Goal: Task Accomplishment & Management: Use online tool/utility

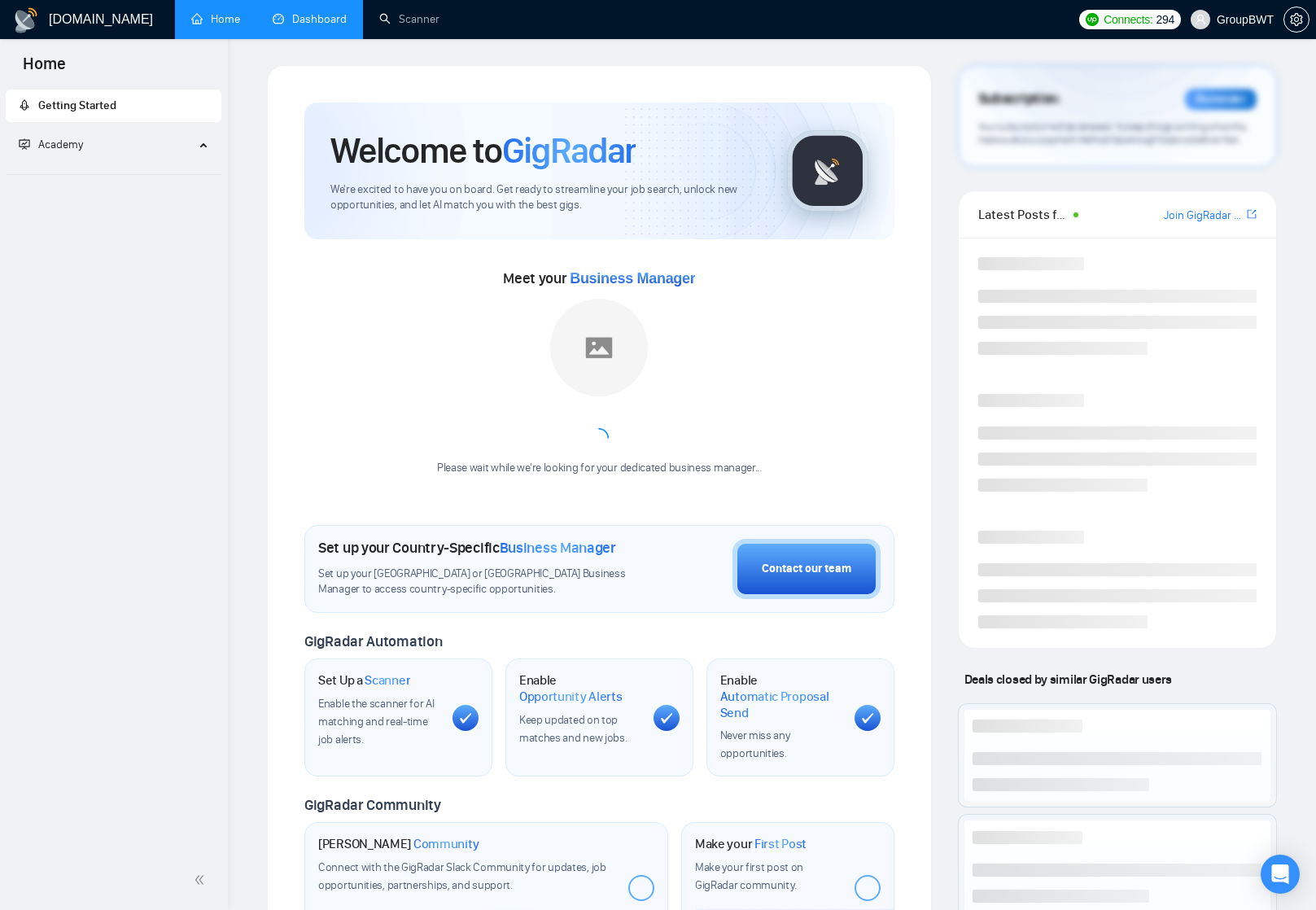
click at [323, 26] on link "Dashboard" at bounding box center [310, 19] width 74 height 14
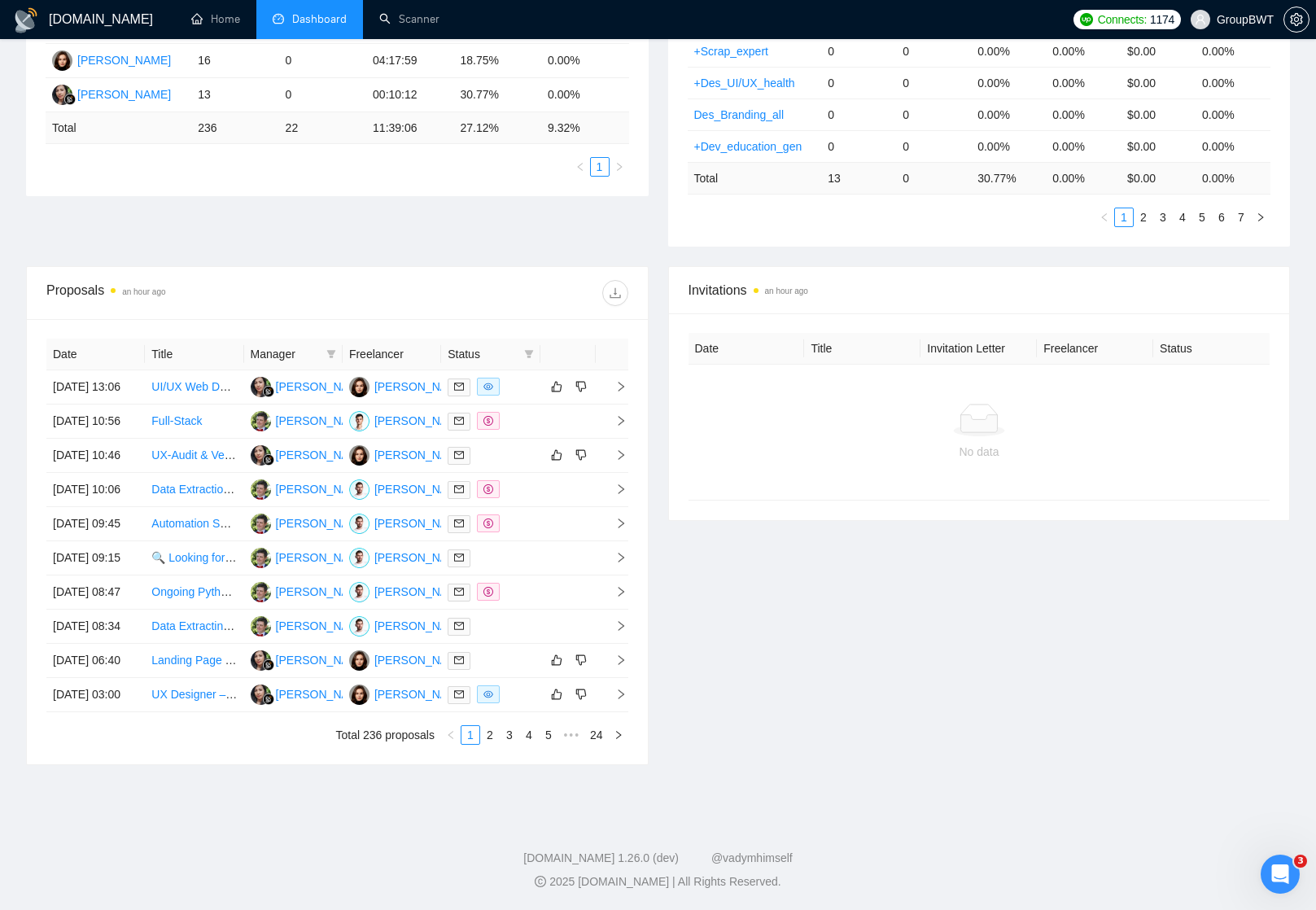
scroll to position [392, 0]
click at [620, 383] on icon "right" at bounding box center [621, 386] width 11 height 11
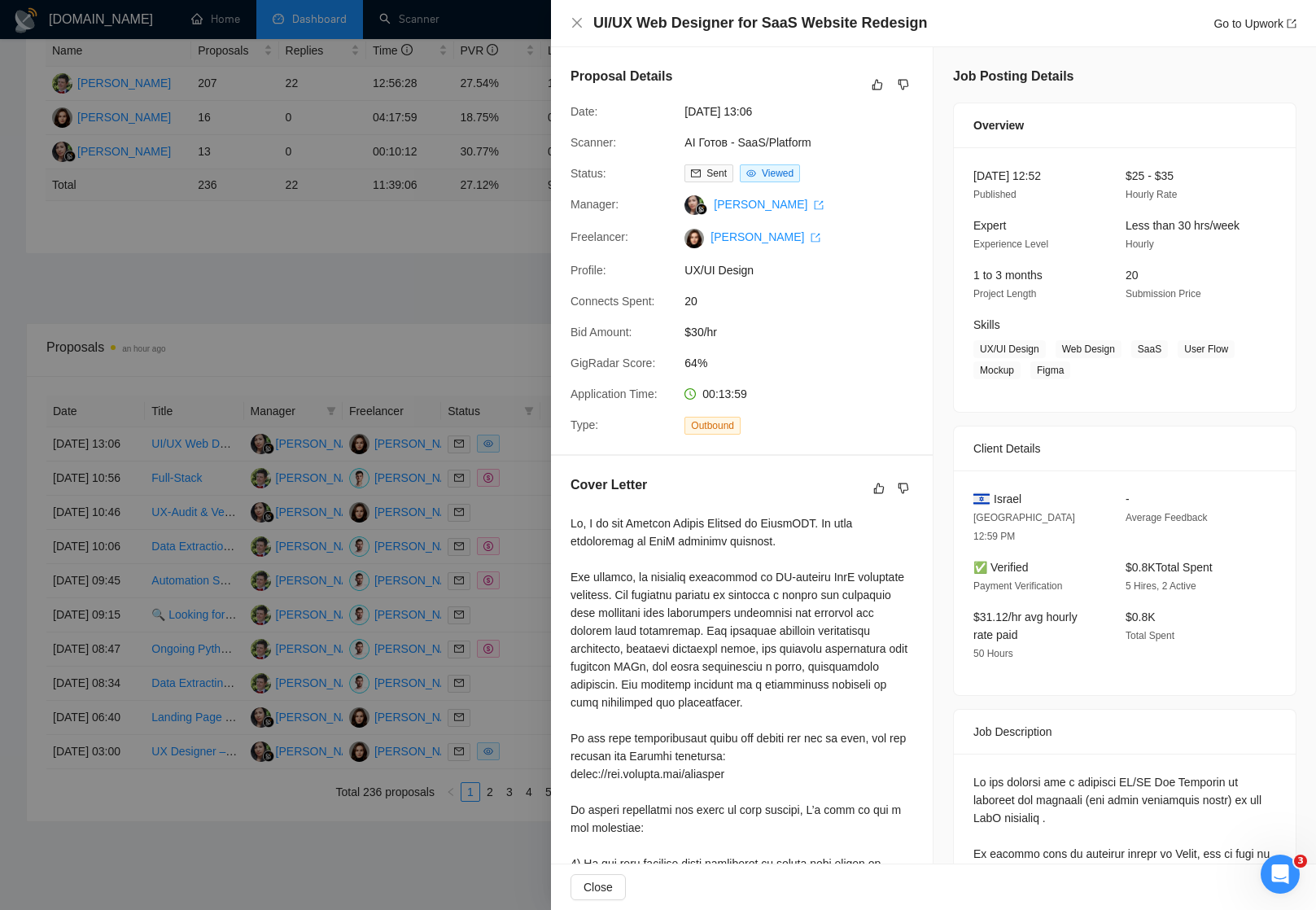
scroll to position [304, 0]
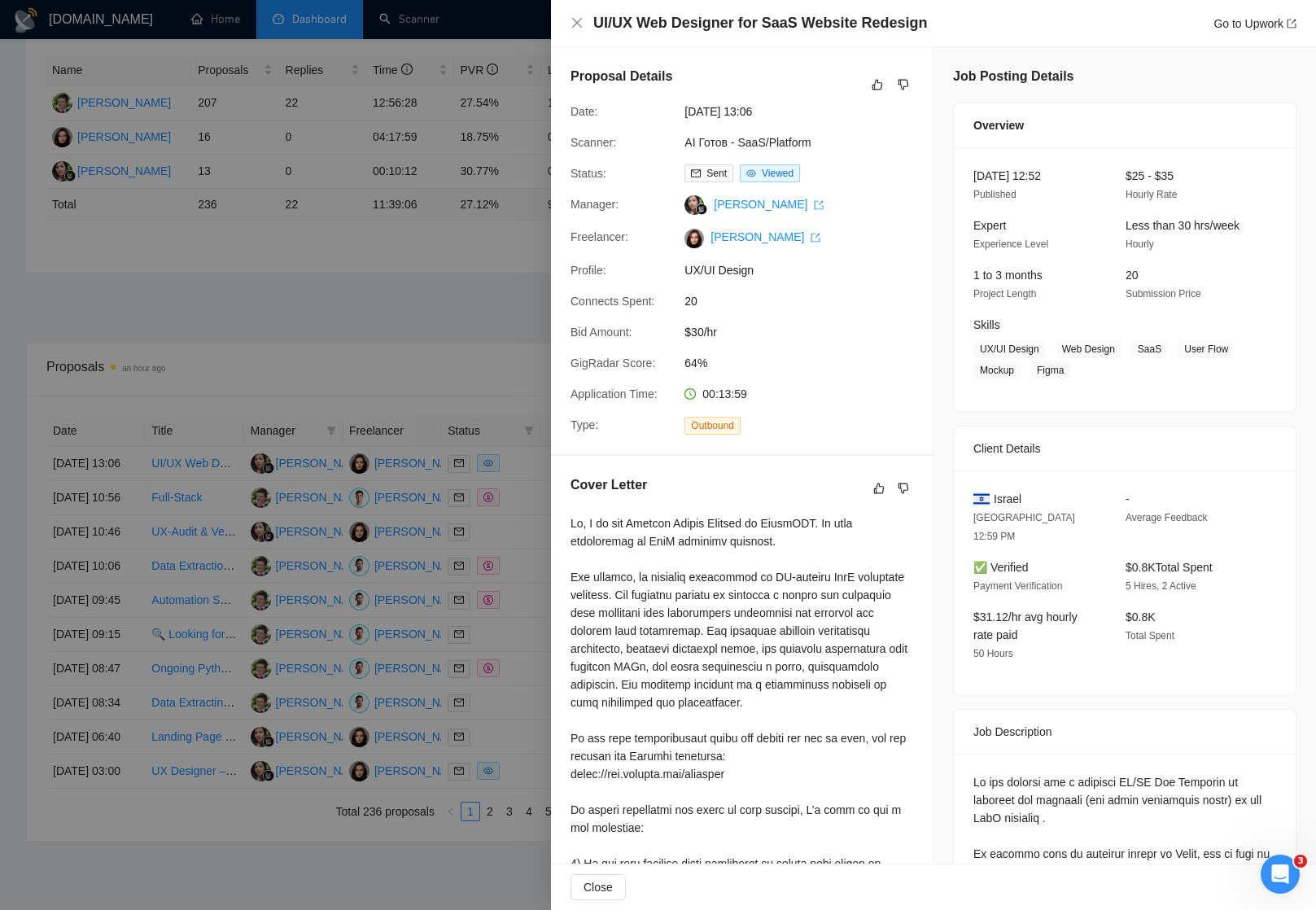
click at [478, 312] on div at bounding box center [658, 455] width 1316 height 910
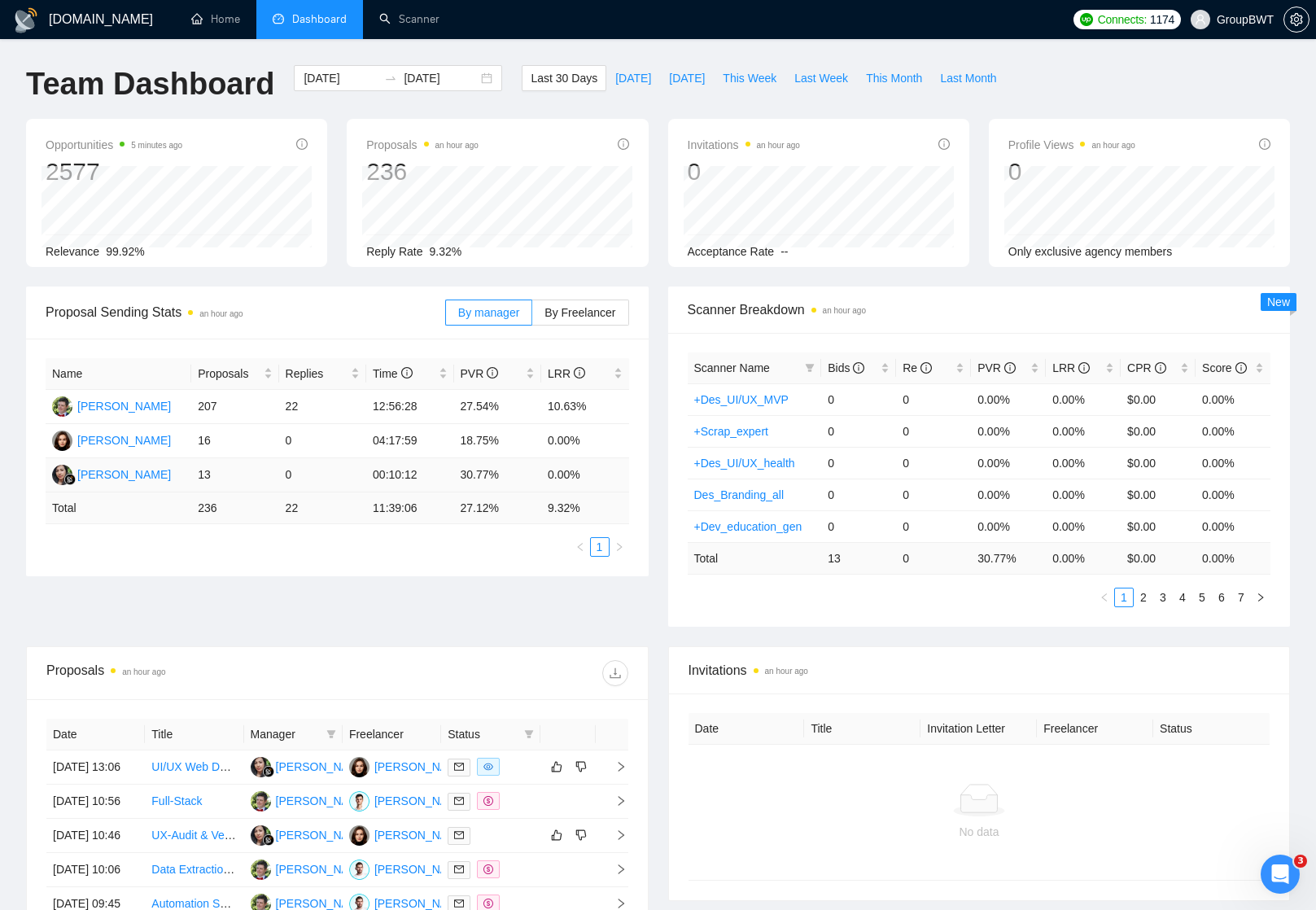
scroll to position [0, 0]
click at [322, 8] on li "Dashboard" at bounding box center [310, 20] width 107 height 39
click at [424, 19] on link "Scanner" at bounding box center [410, 19] width 60 height 14
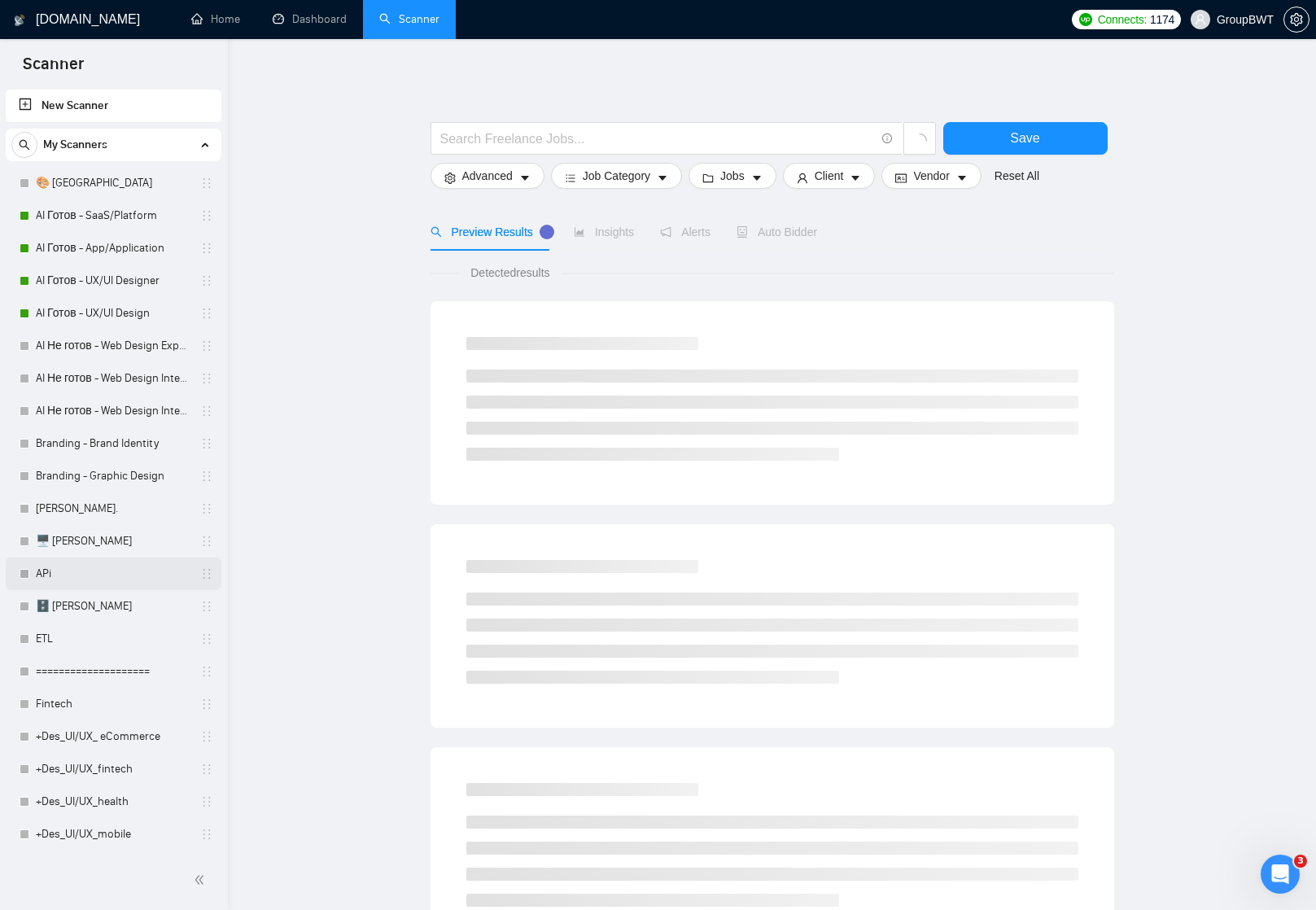
click at [52, 571] on link "APi" at bounding box center [112, 573] width 154 height 33
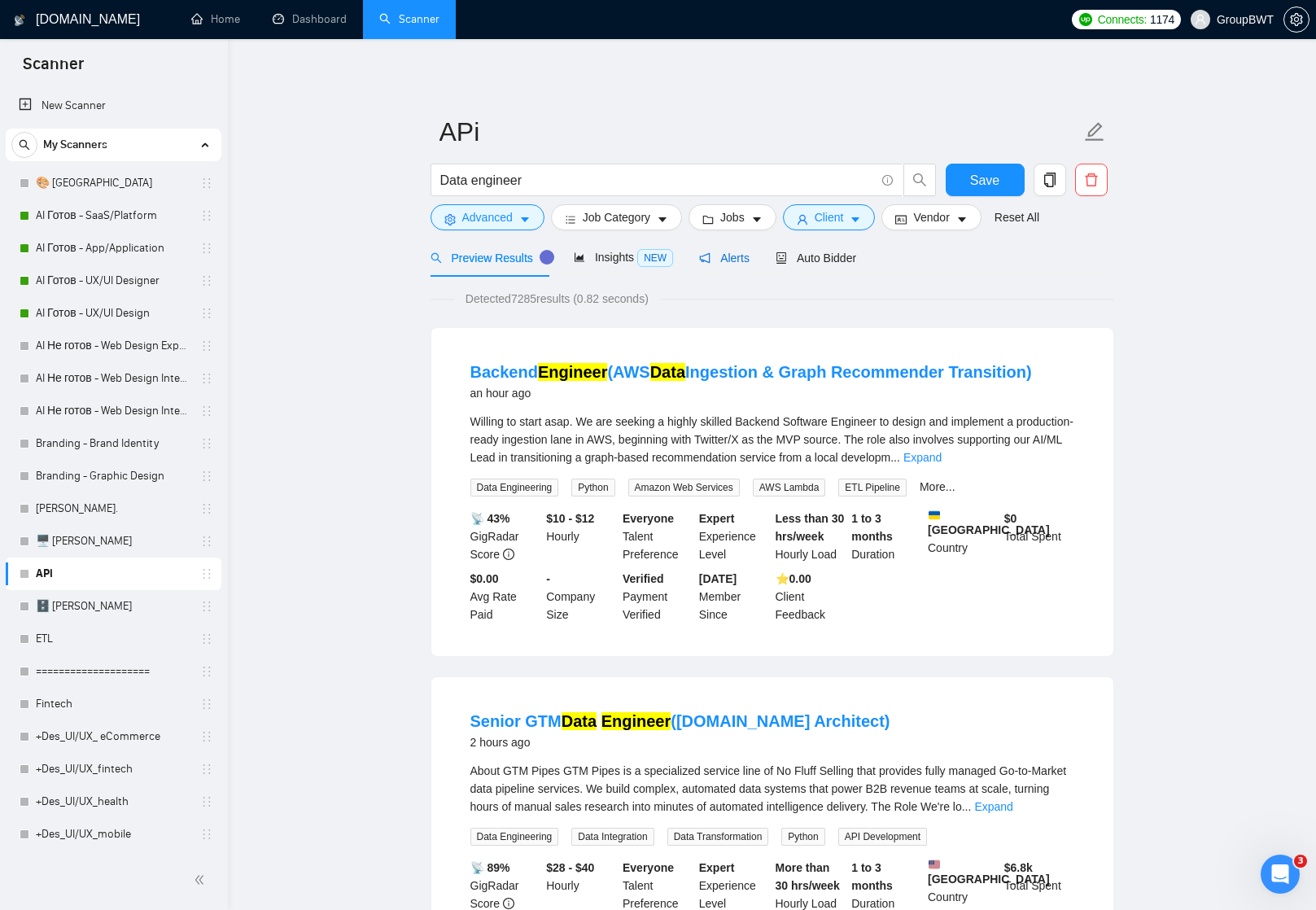
click at [725, 255] on span "Alerts" at bounding box center [725, 258] width 51 height 13
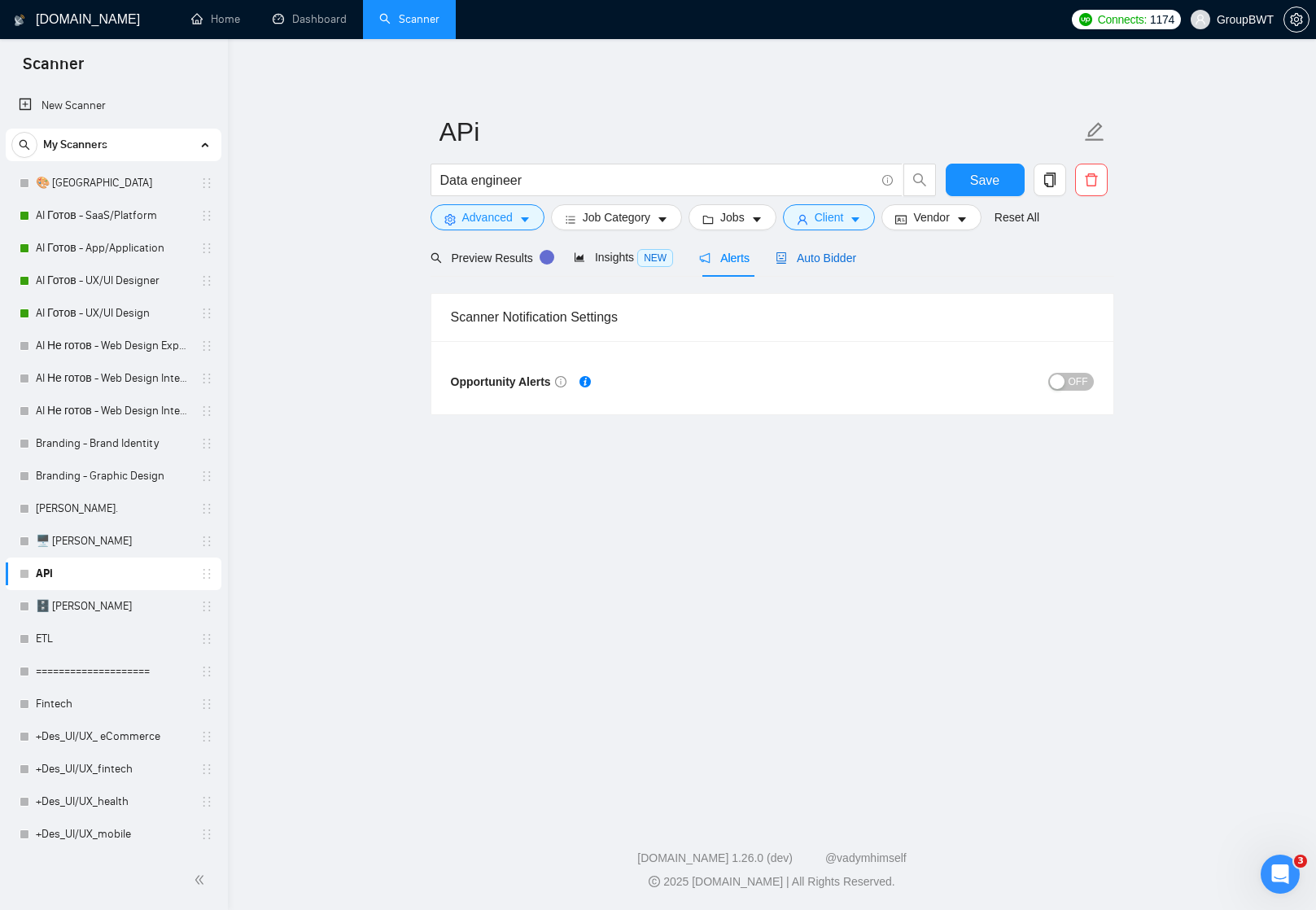
click at [832, 257] on span "Auto Bidder" at bounding box center [816, 258] width 80 height 13
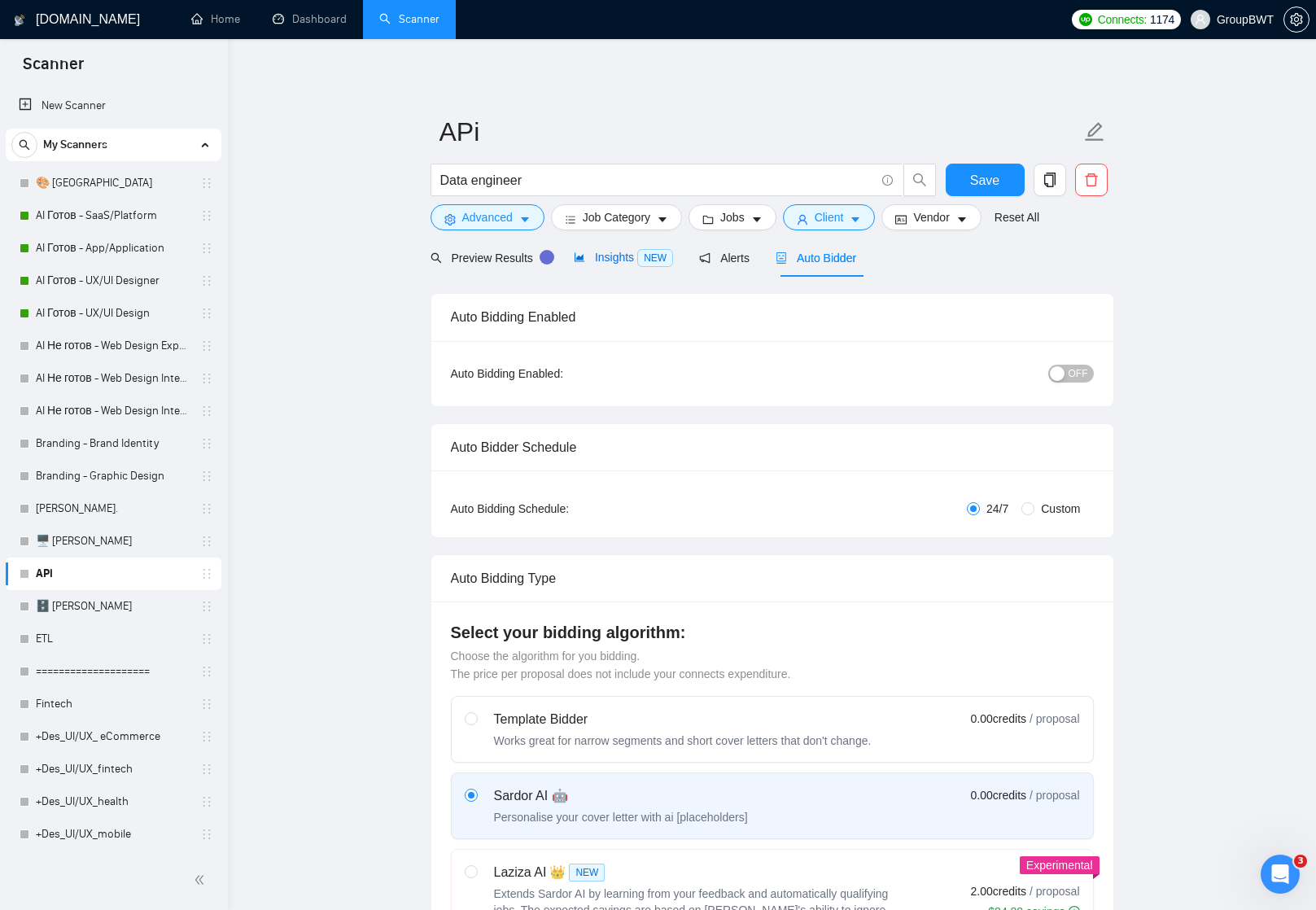
click at [609, 253] on span "Insights NEW" at bounding box center [624, 257] width 99 height 13
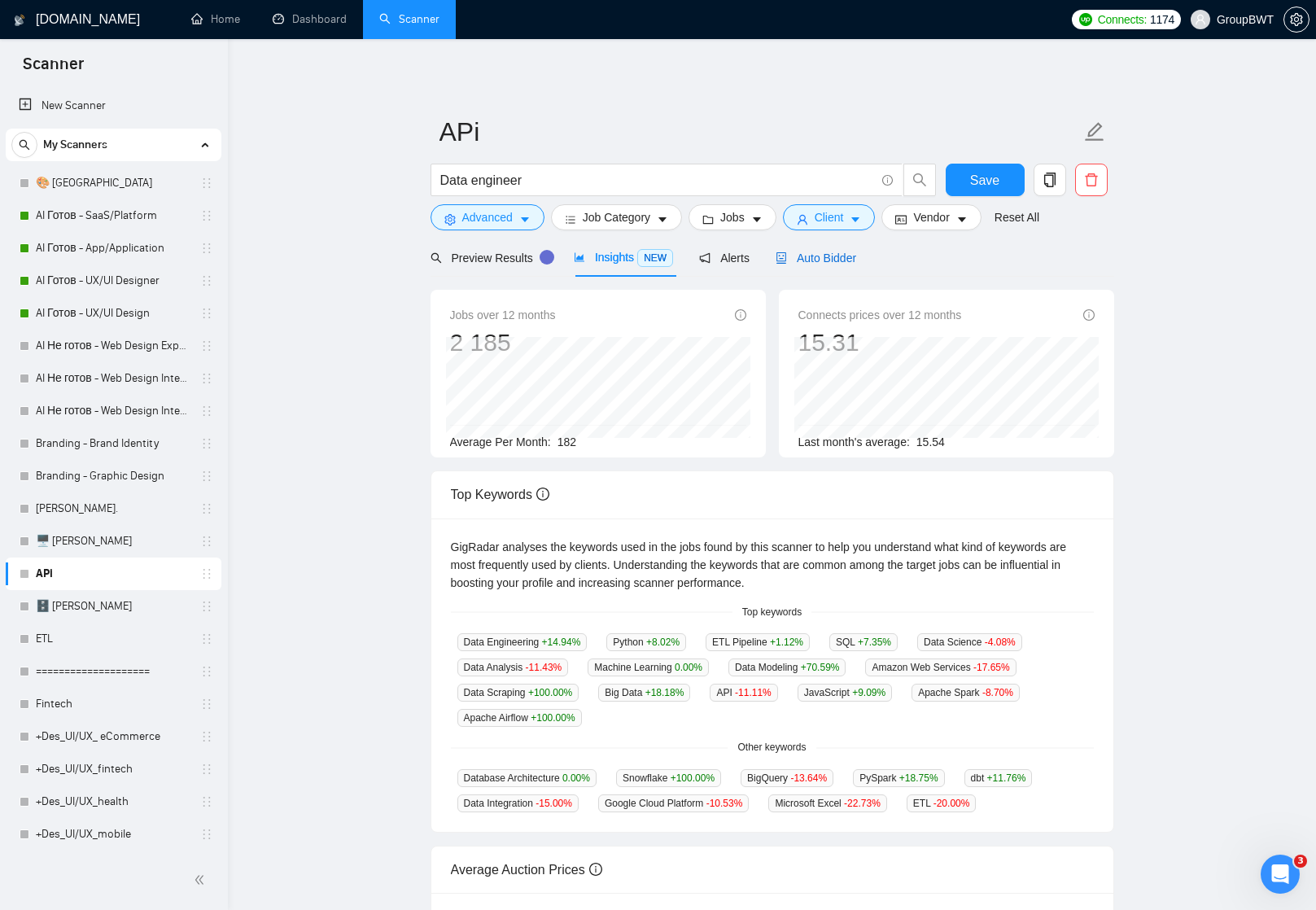
click at [828, 258] on span "Auto Bidder" at bounding box center [816, 258] width 80 height 13
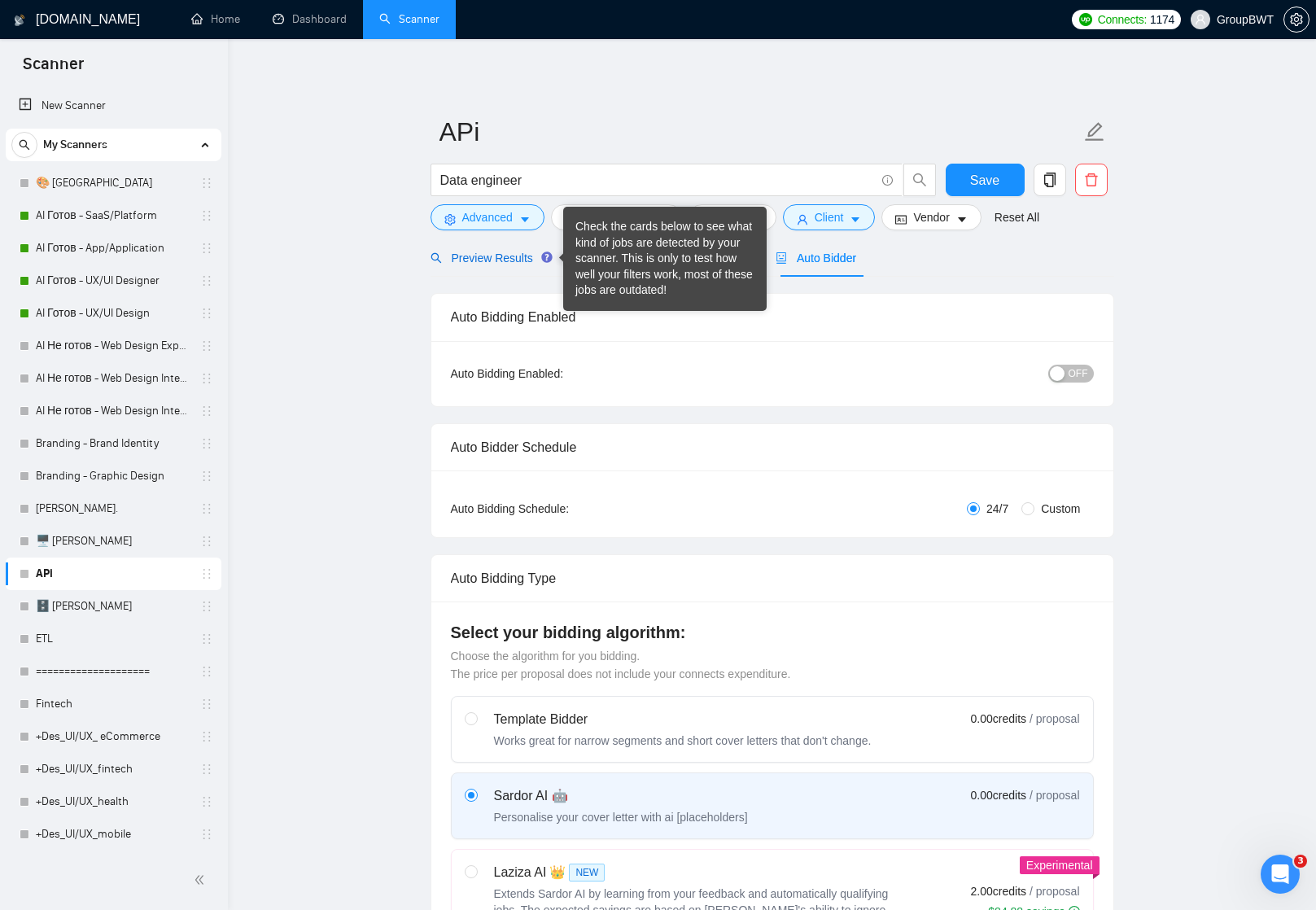
click at [499, 258] on span "Preview Results" at bounding box center [488, 258] width 117 height 13
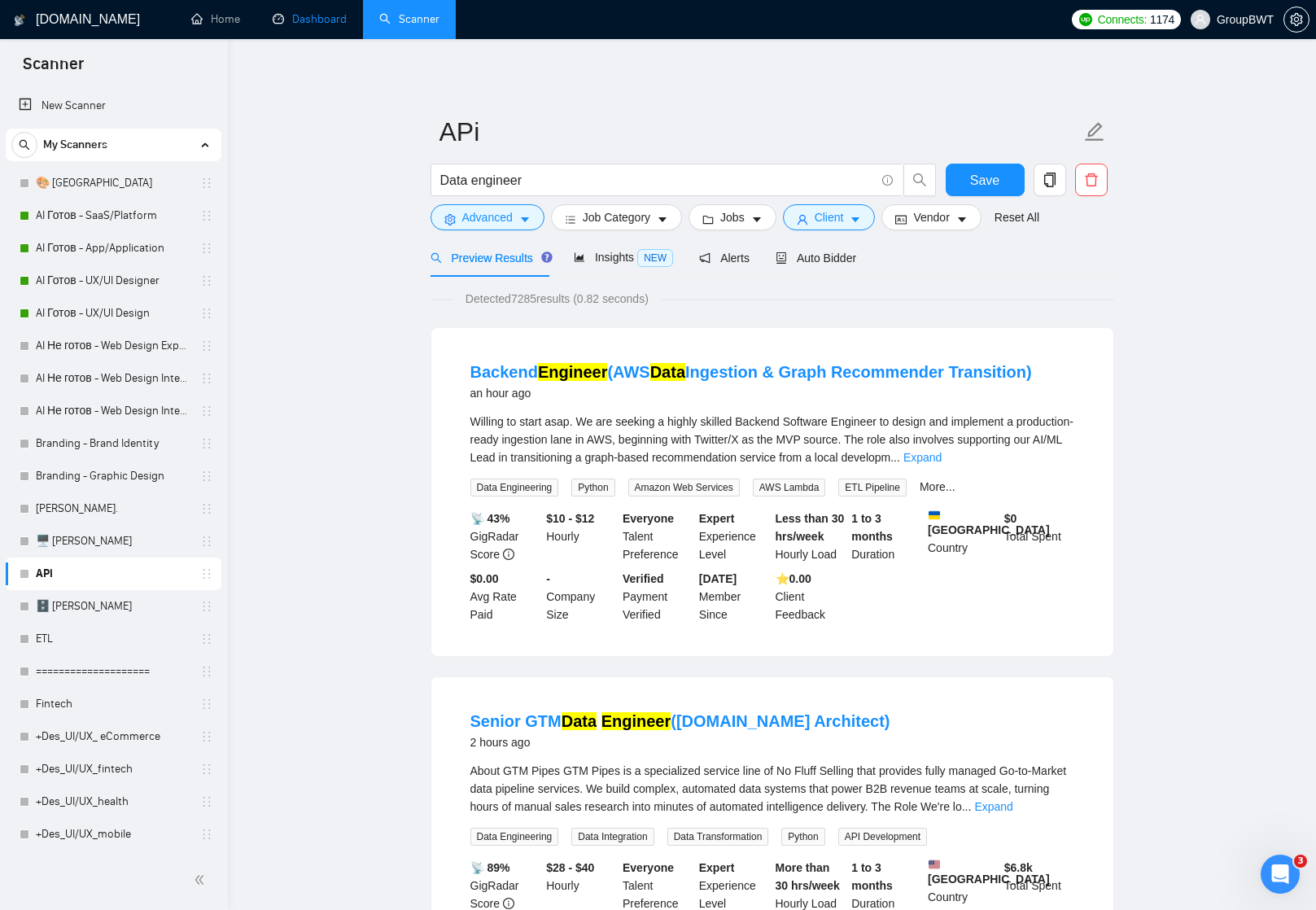
click at [317, 15] on link "Dashboard" at bounding box center [310, 19] width 74 height 14
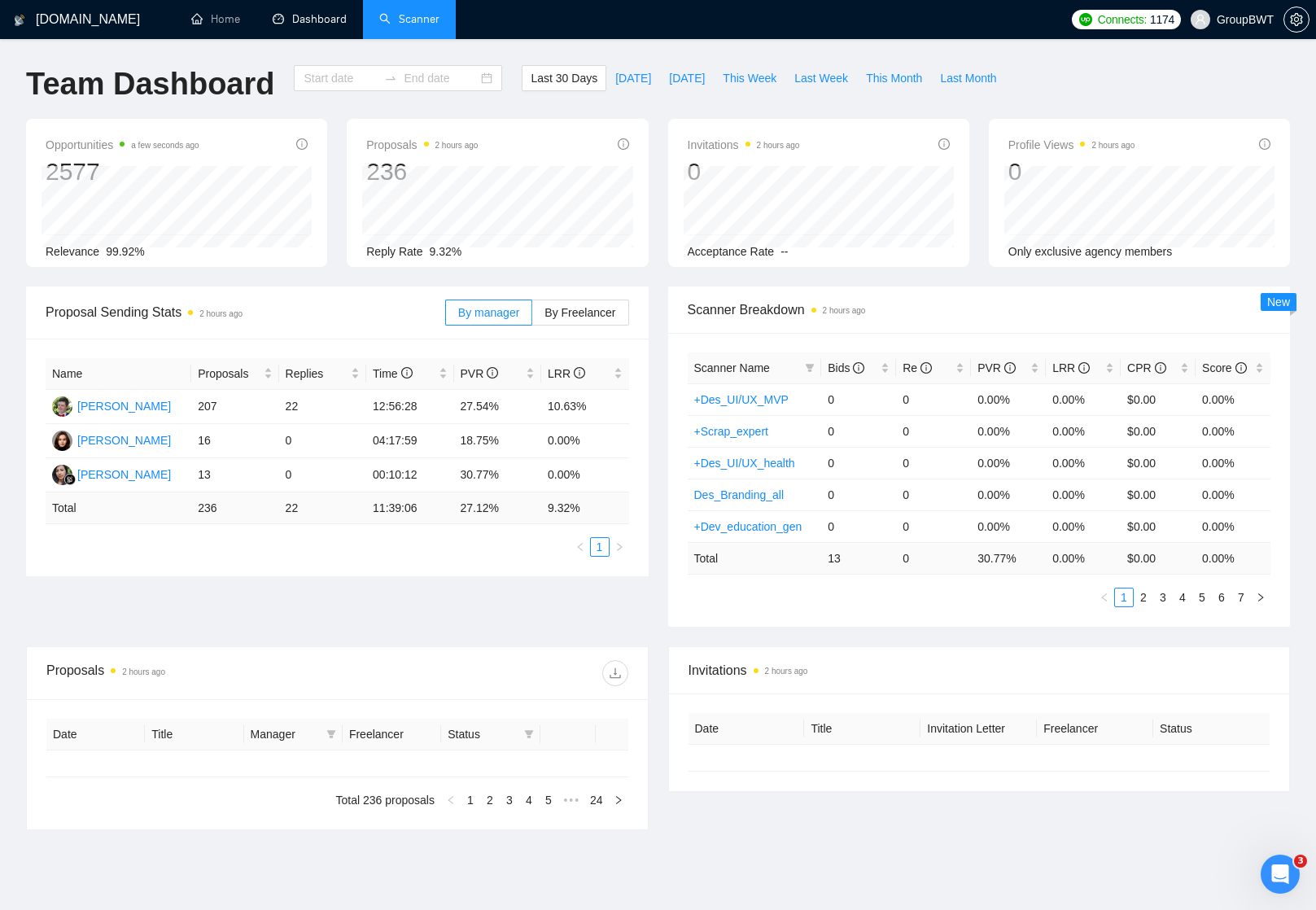
type input "[DATE]"
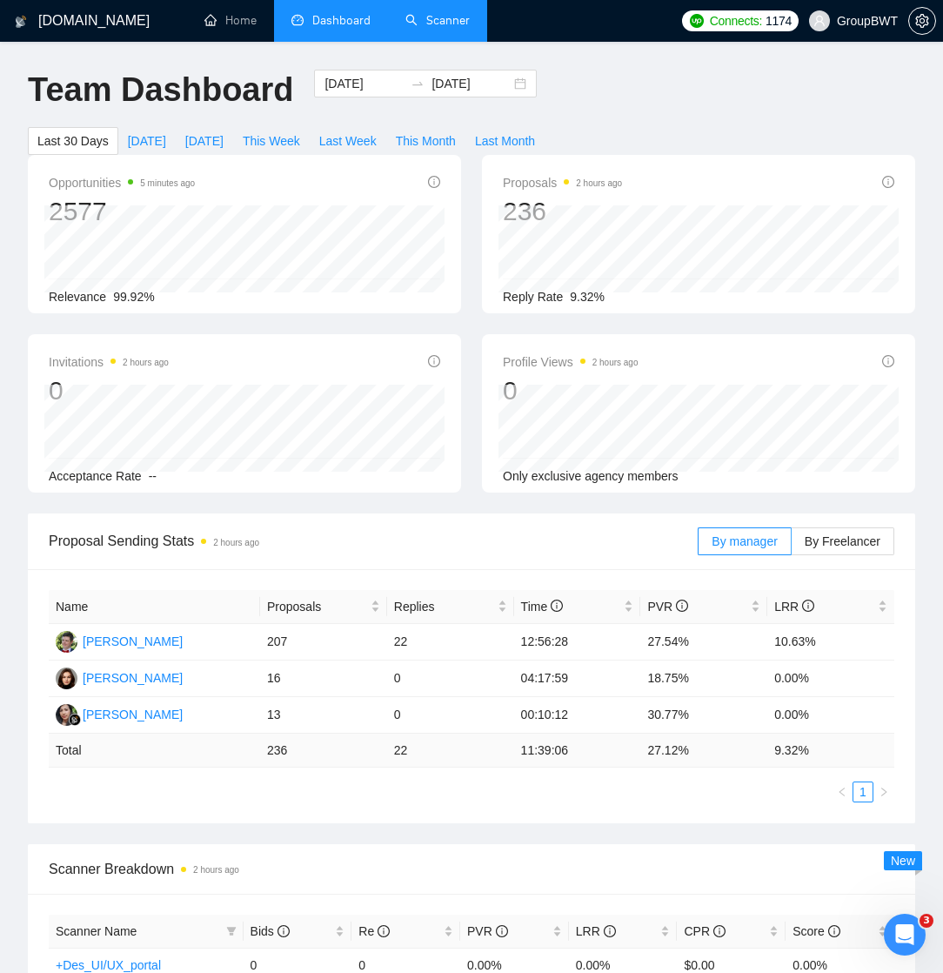
click at [438, 13] on link "Scanner" at bounding box center [438, 20] width 64 height 15
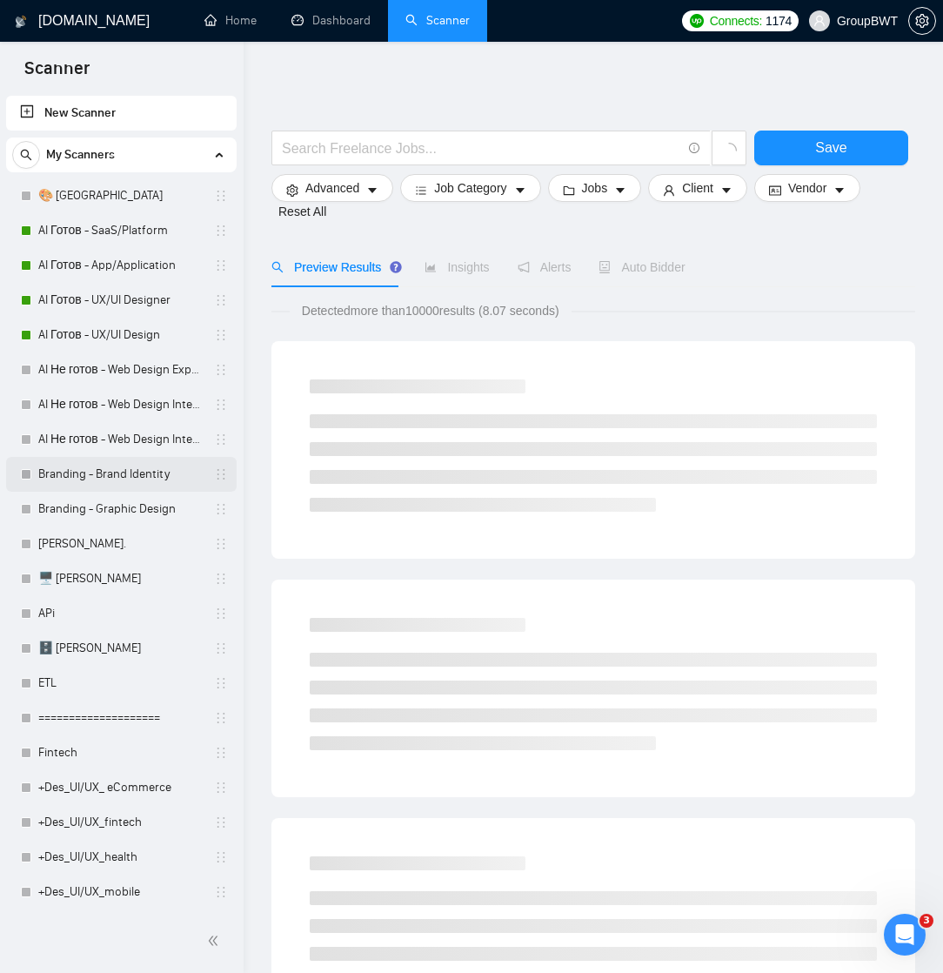
click at [99, 473] on link "Branding - Brand Identity" at bounding box center [120, 474] width 165 height 35
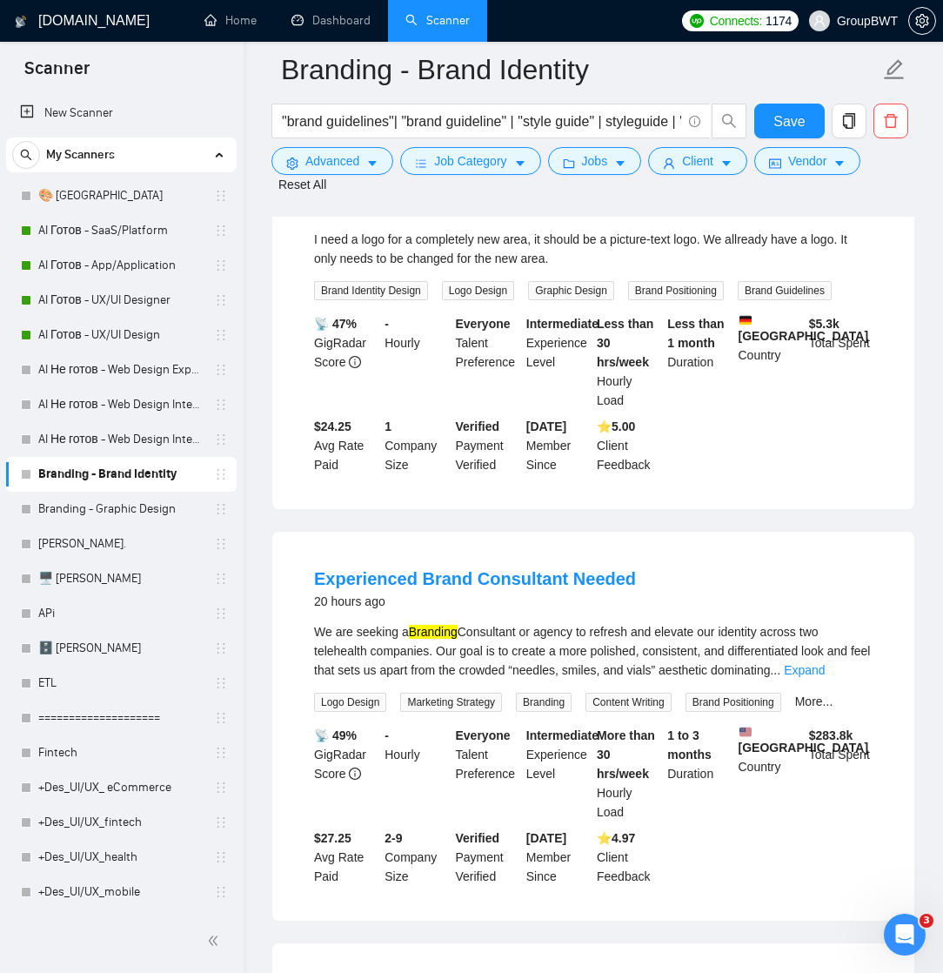
scroll to position [685, 0]
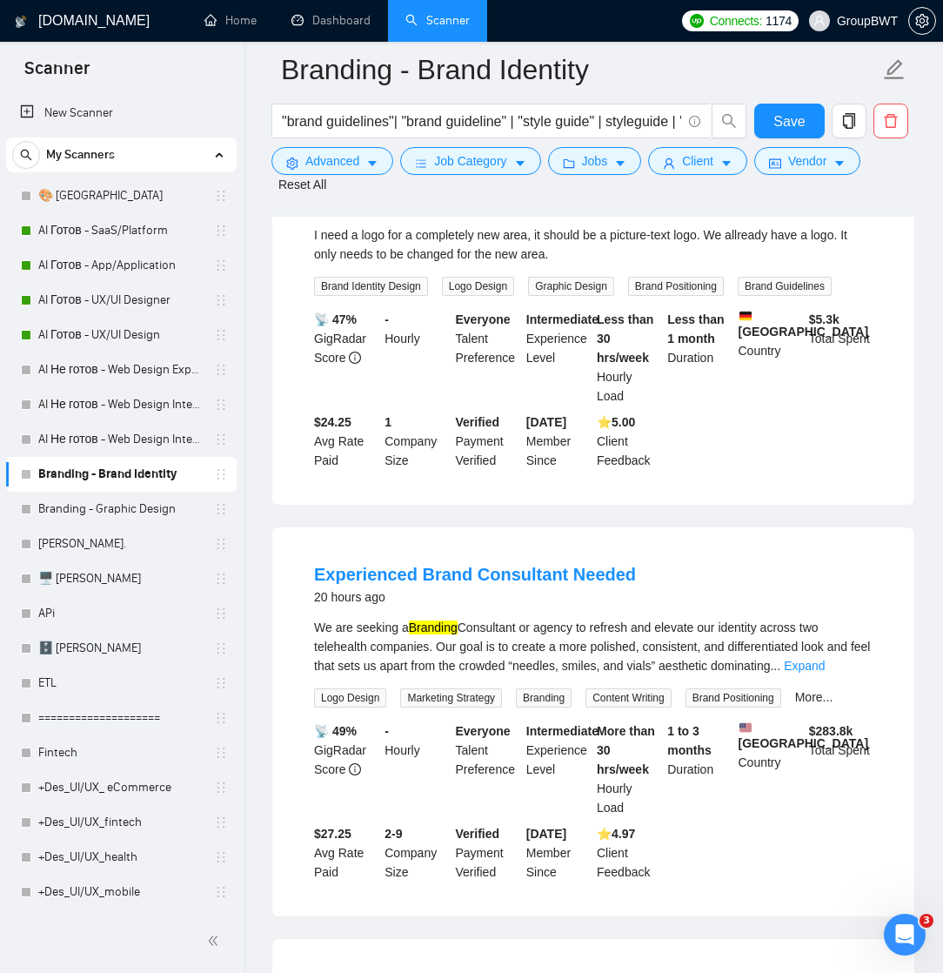
click at [416, 352] on div "- Hourly" at bounding box center [416, 358] width 71 height 96
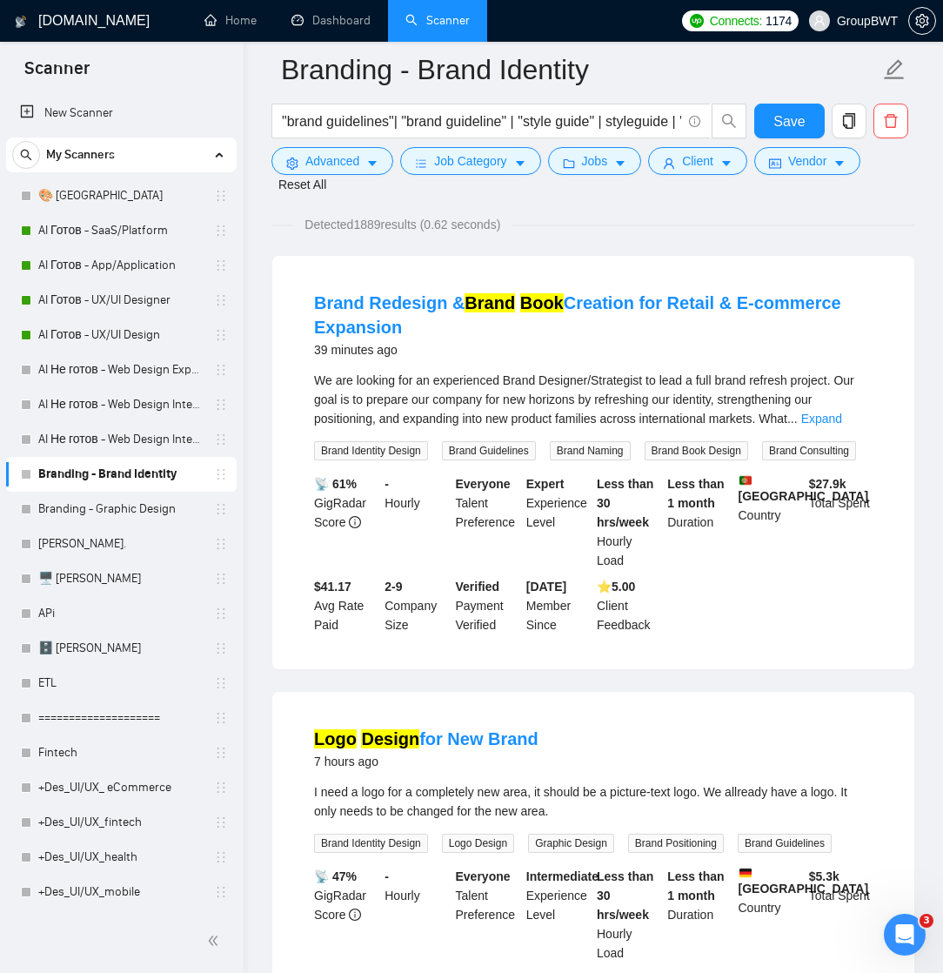
scroll to position [124, 0]
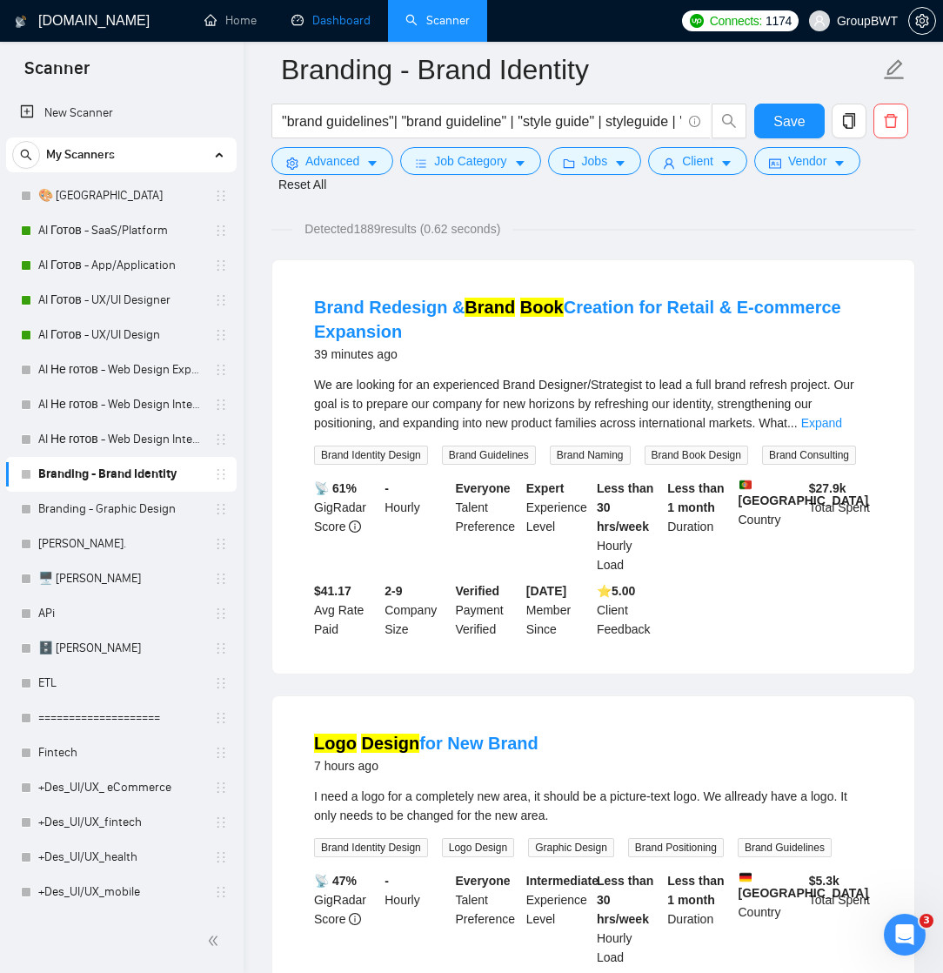
click at [334, 28] on link "Dashboard" at bounding box center [331, 20] width 79 height 15
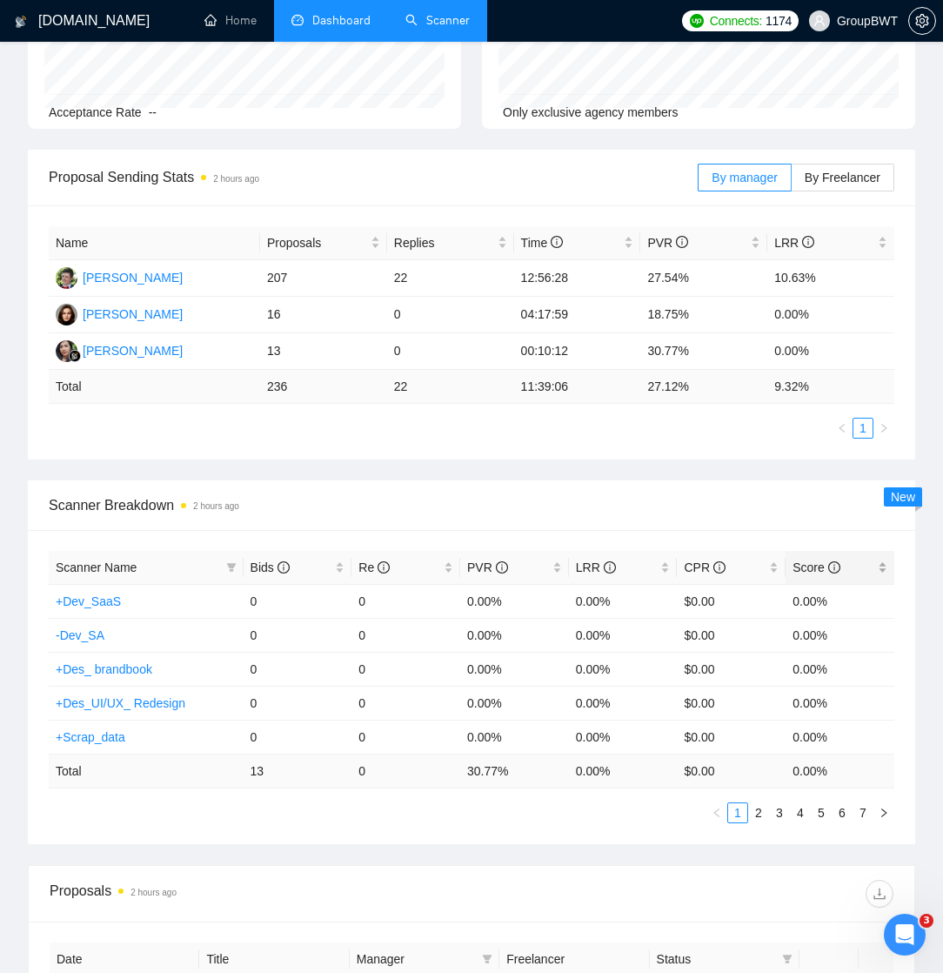
scroll to position [363, 0]
click at [862, 811] on link "7" at bounding box center [863, 813] width 19 height 19
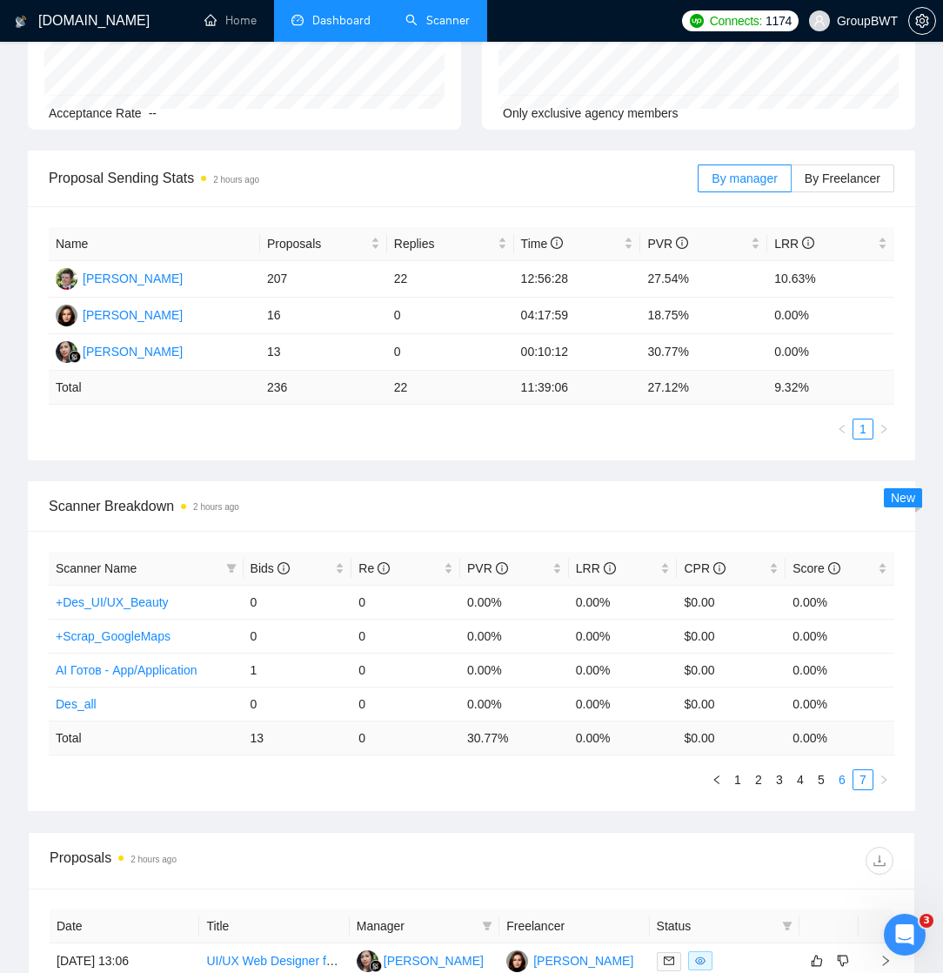
click at [840, 780] on link "6" at bounding box center [842, 779] width 19 height 19
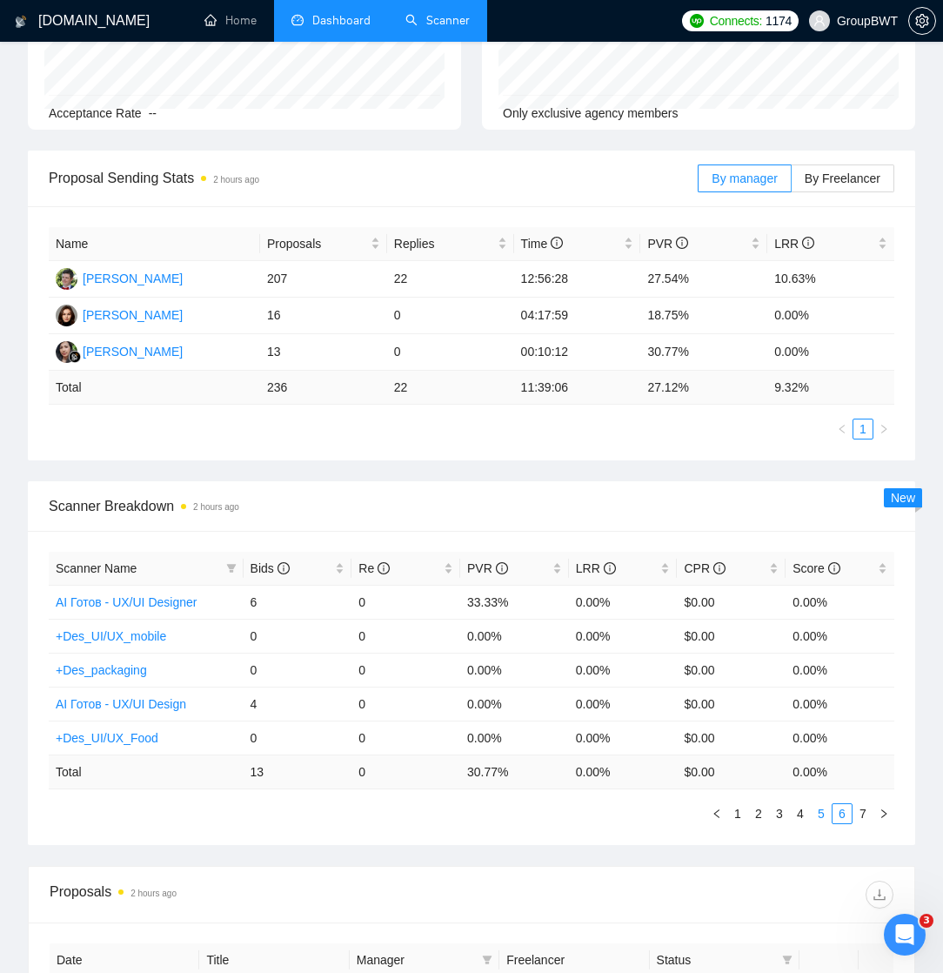
click at [820, 810] on link "5" at bounding box center [821, 813] width 19 height 19
click at [797, 808] on link "4" at bounding box center [800, 813] width 19 height 19
click at [774, 811] on link "3" at bounding box center [779, 813] width 19 height 19
click at [756, 810] on link "2" at bounding box center [758, 813] width 19 height 19
click at [742, 810] on link "1" at bounding box center [738, 813] width 19 height 19
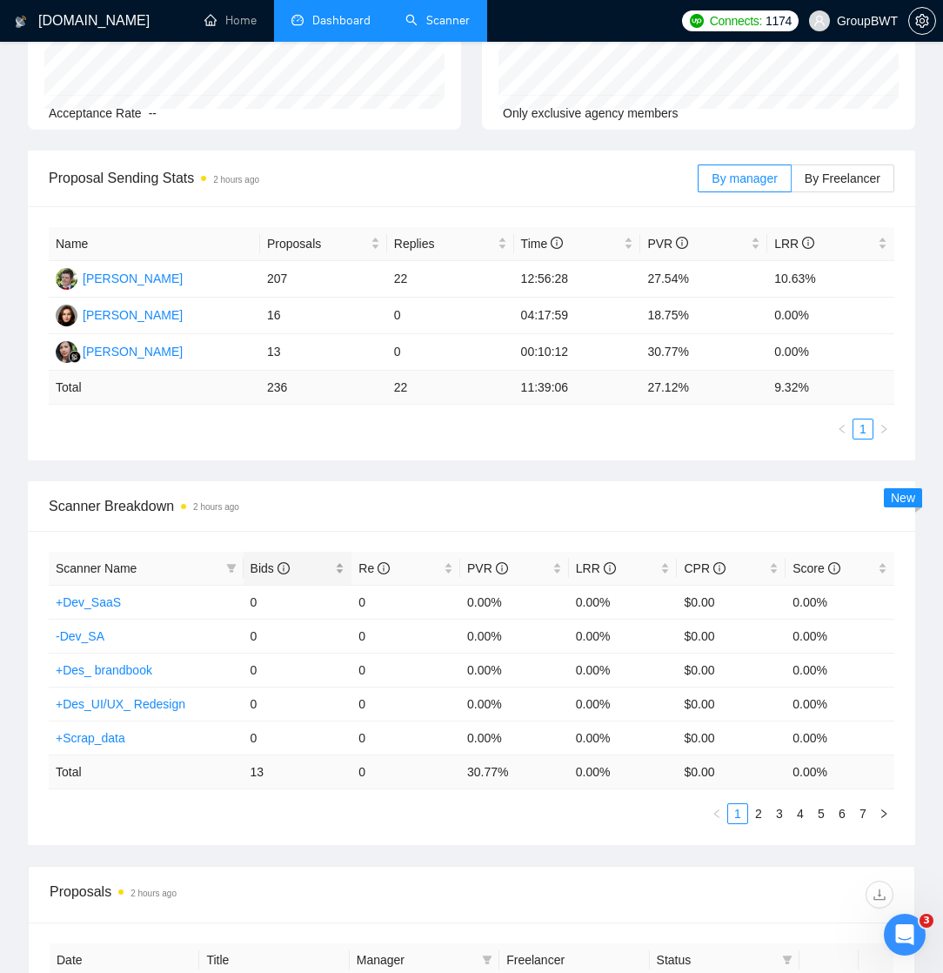
click at [259, 565] on span "Bids" at bounding box center [270, 568] width 39 height 14
click at [339, 563] on div "Bids" at bounding box center [298, 568] width 95 height 19
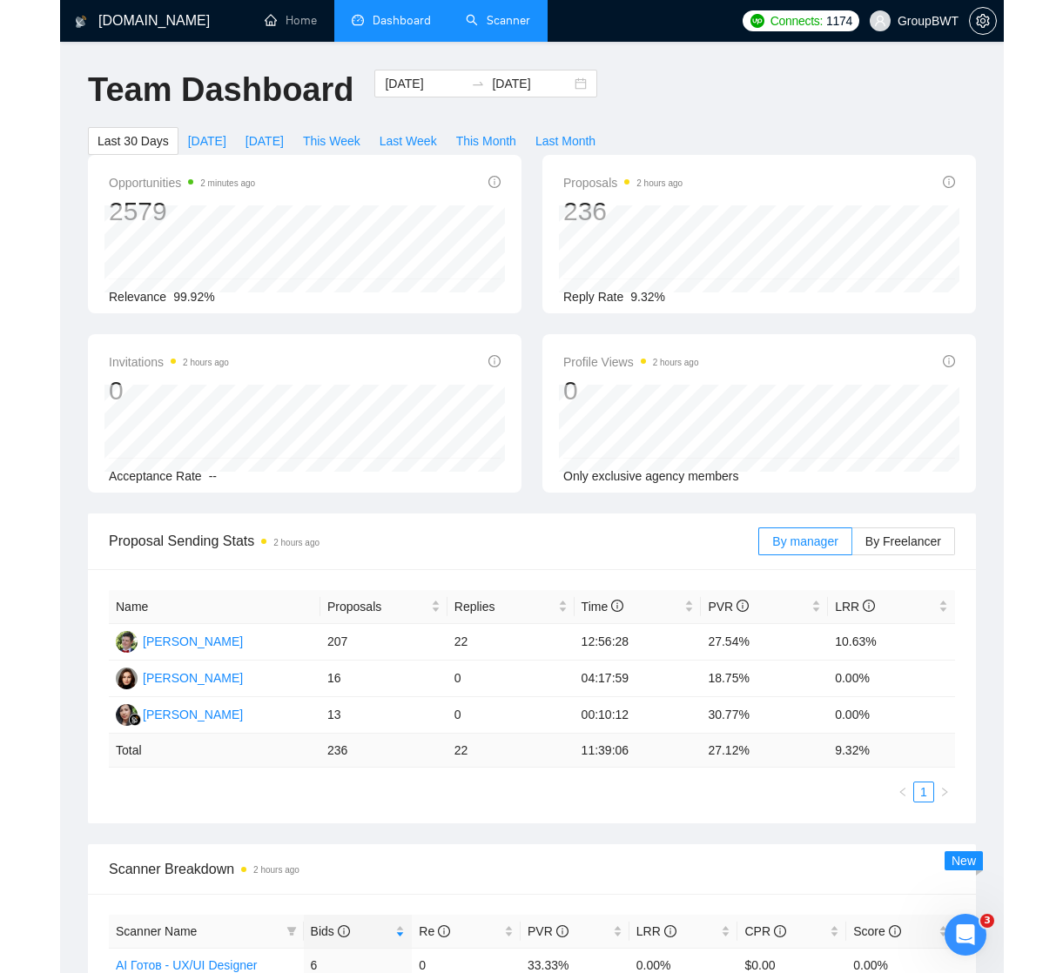
scroll to position [0, 0]
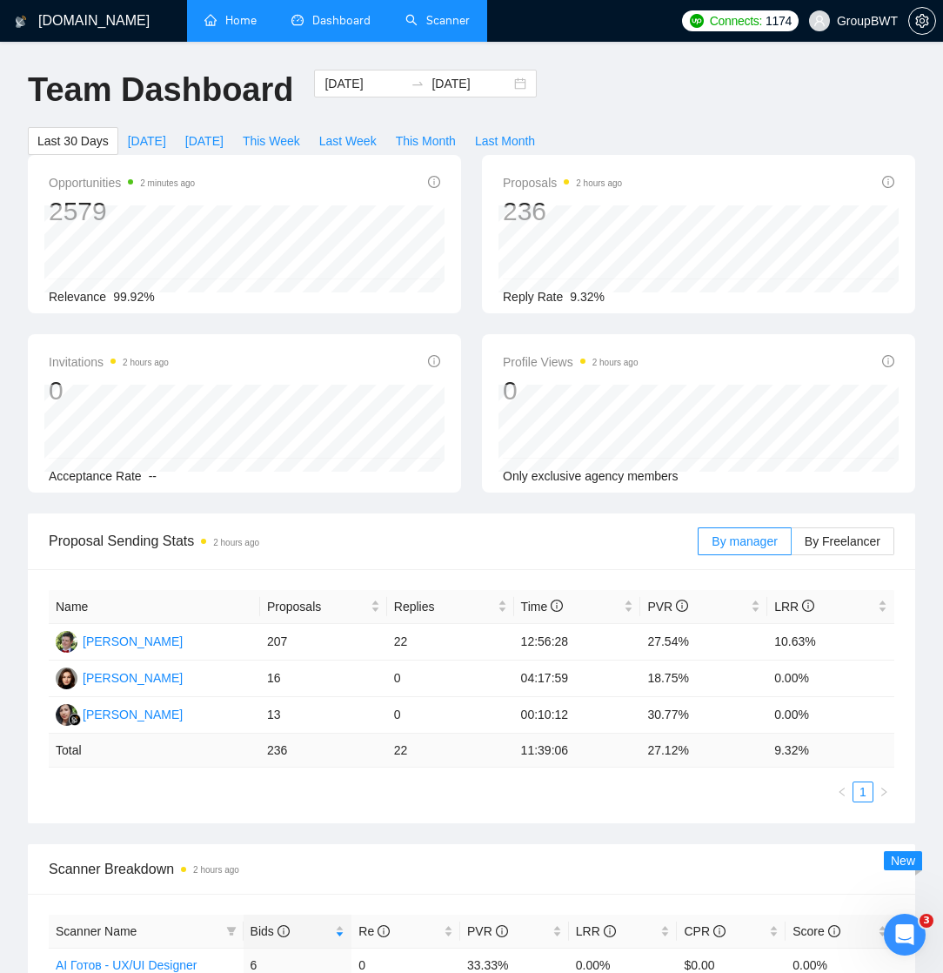
click at [248, 26] on link "Home" at bounding box center [231, 20] width 52 height 15
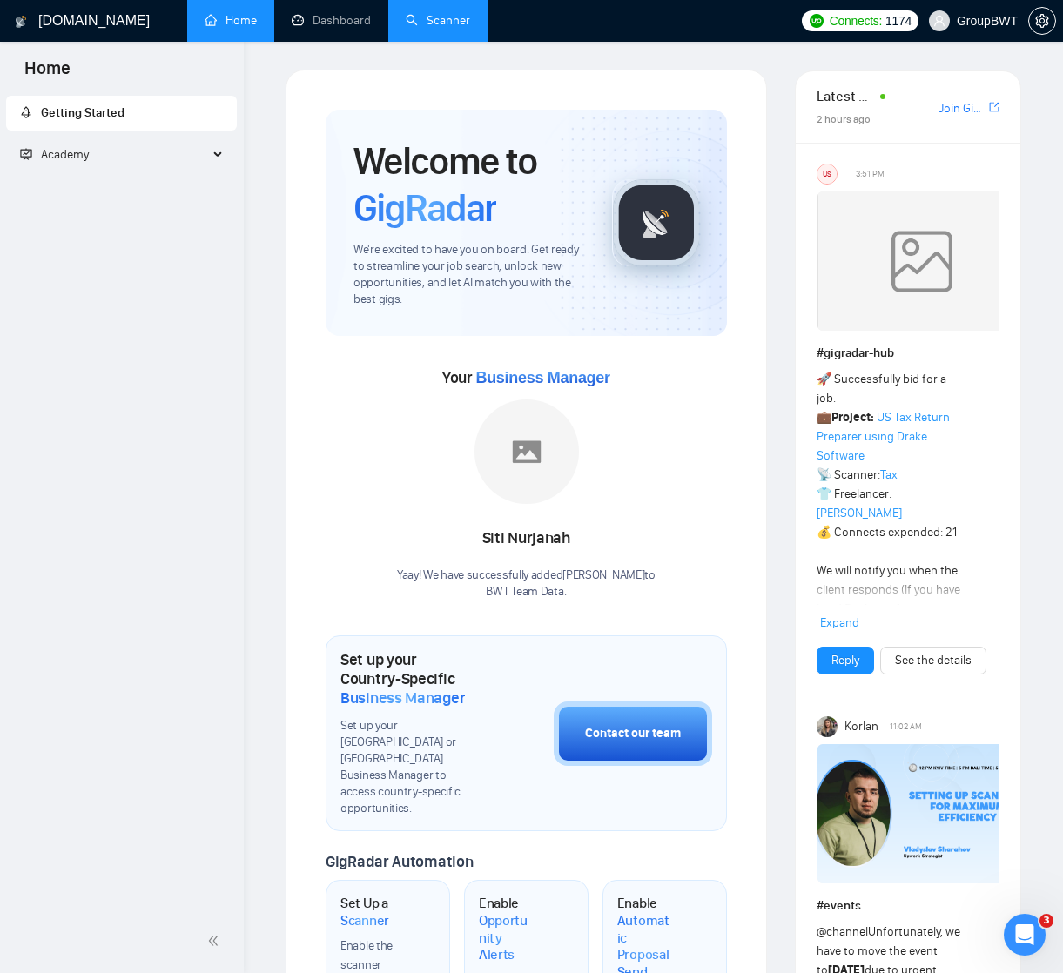
click at [433, 22] on link "Scanner" at bounding box center [438, 20] width 64 height 15
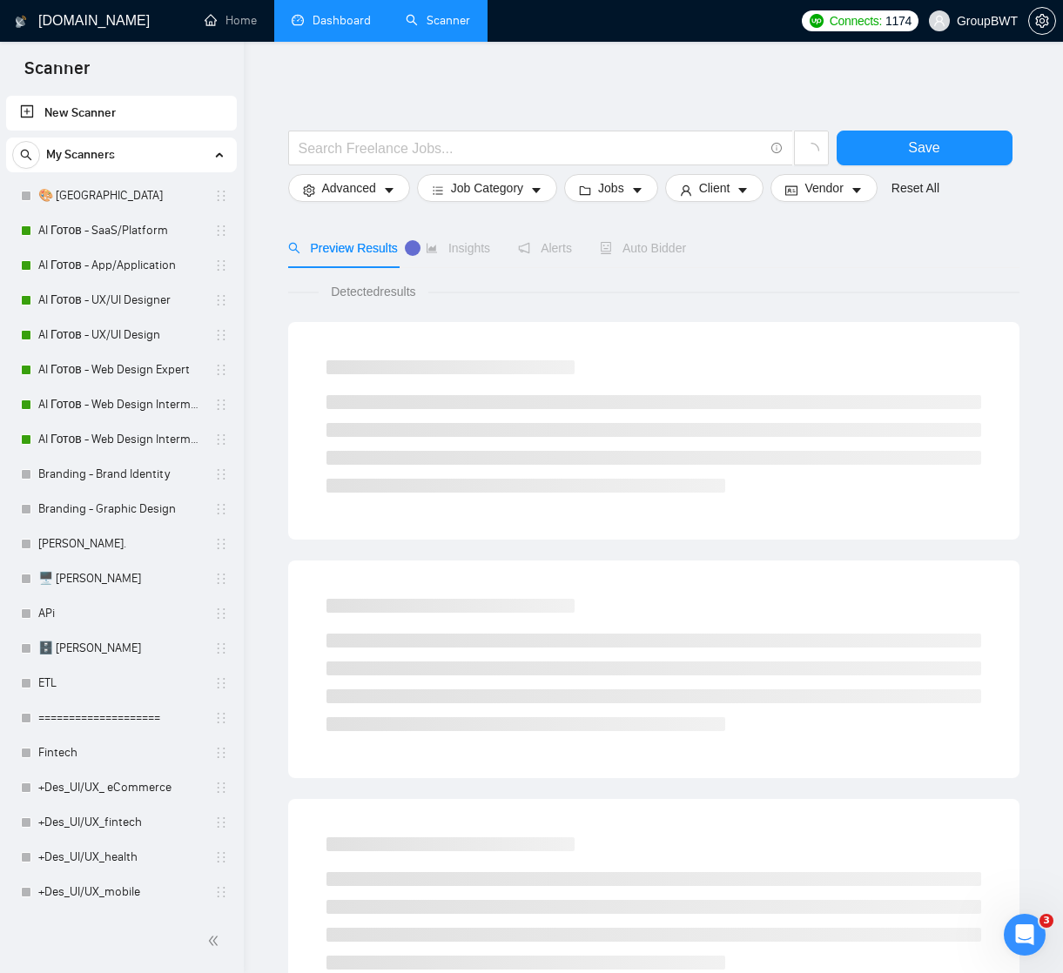
click at [331, 15] on link "Dashboard" at bounding box center [331, 20] width 79 height 15
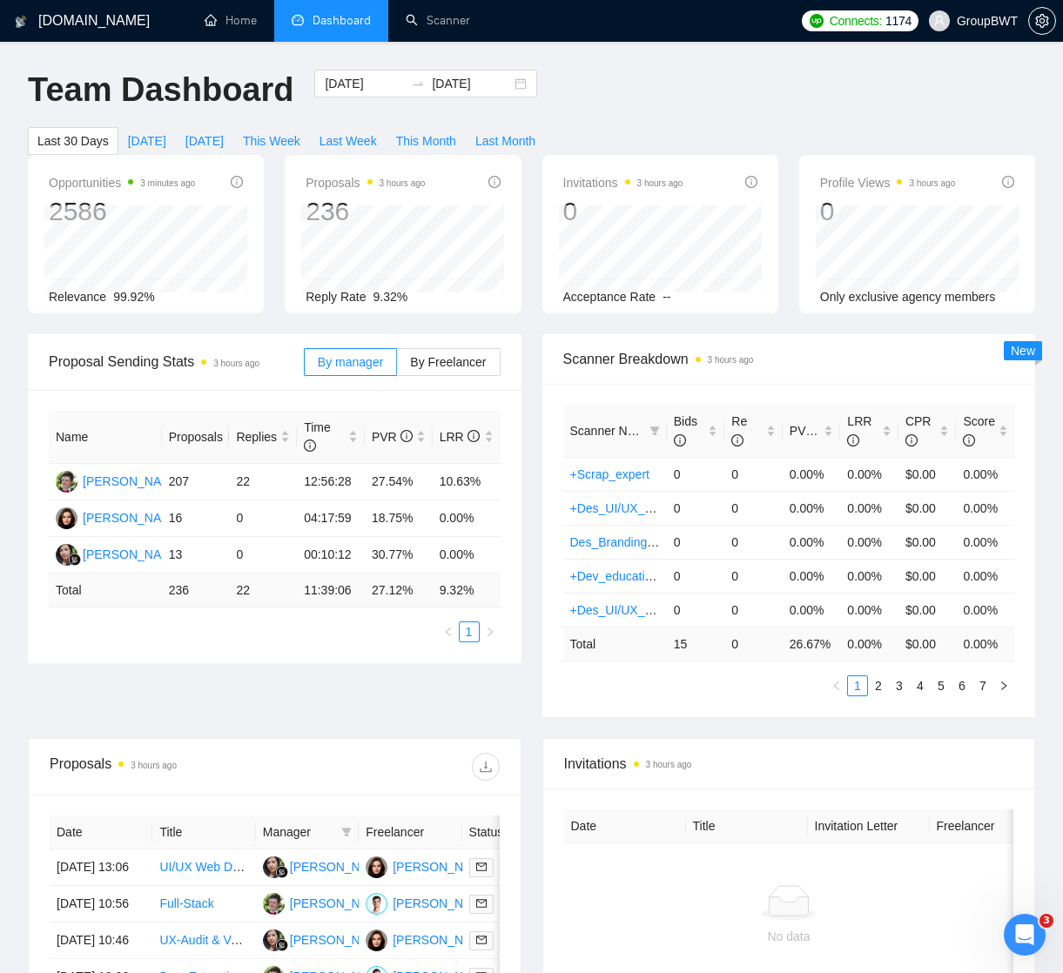
click at [325, 24] on span "Dashboard" at bounding box center [341, 20] width 58 height 15
click at [432, 20] on link "Scanner" at bounding box center [438, 20] width 64 height 15
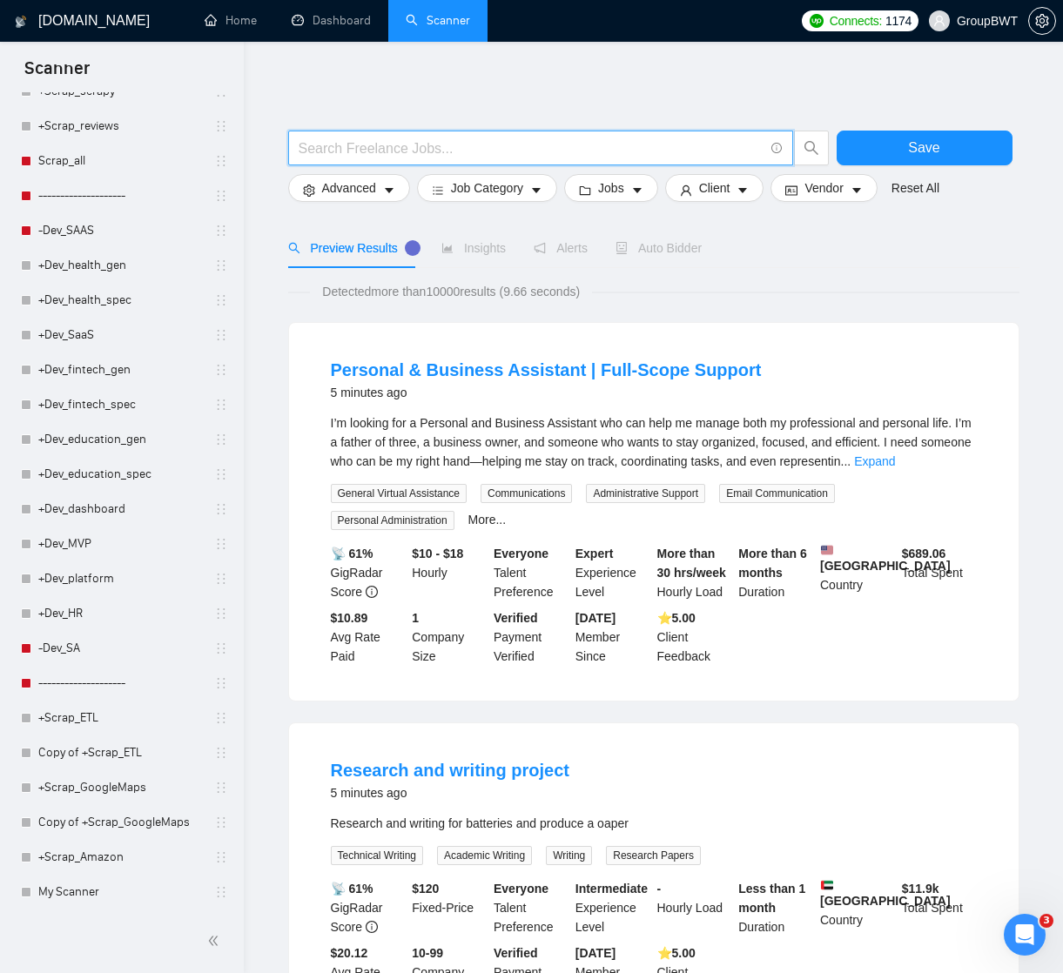
click at [412, 145] on input "text" at bounding box center [531, 149] width 465 height 22
click at [843, 186] on span "Vendor" at bounding box center [823, 187] width 38 height 19
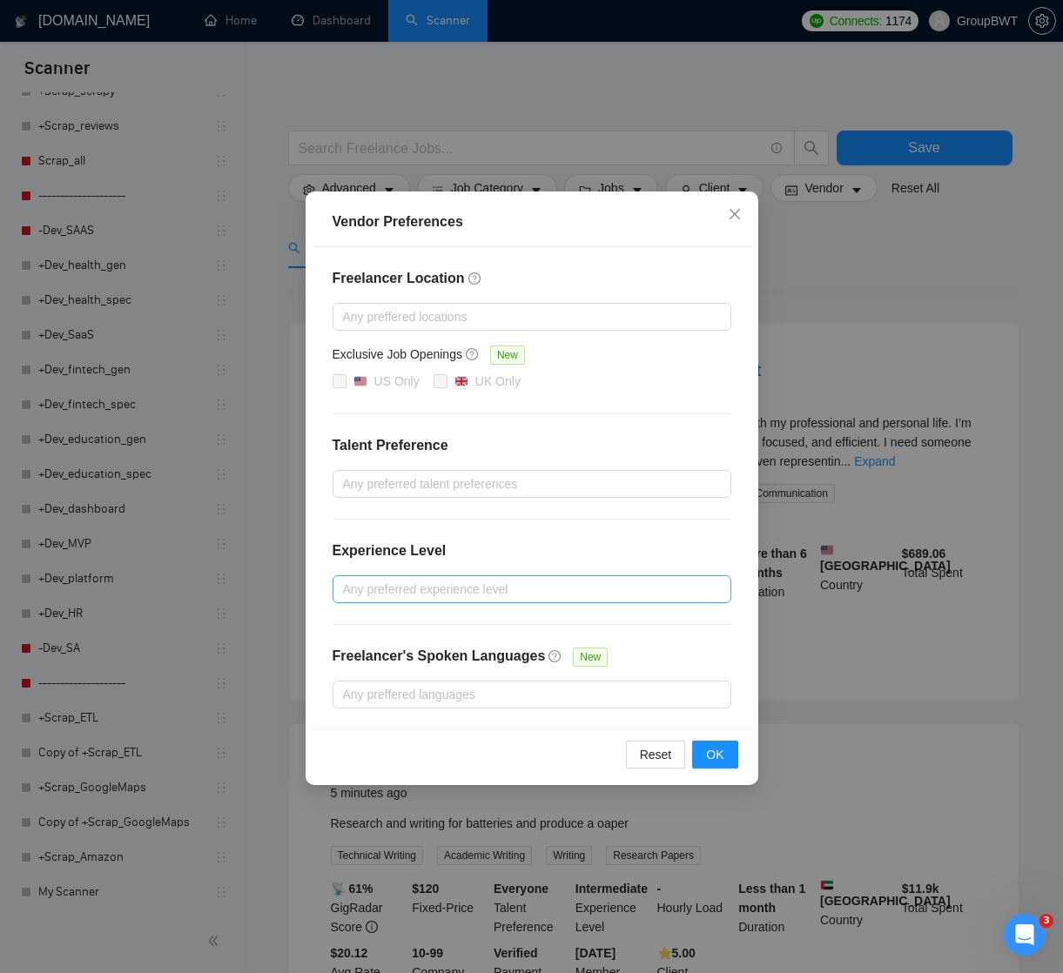
click at [391, 599] on div at bounding box center [523, 589] width 373 height 21
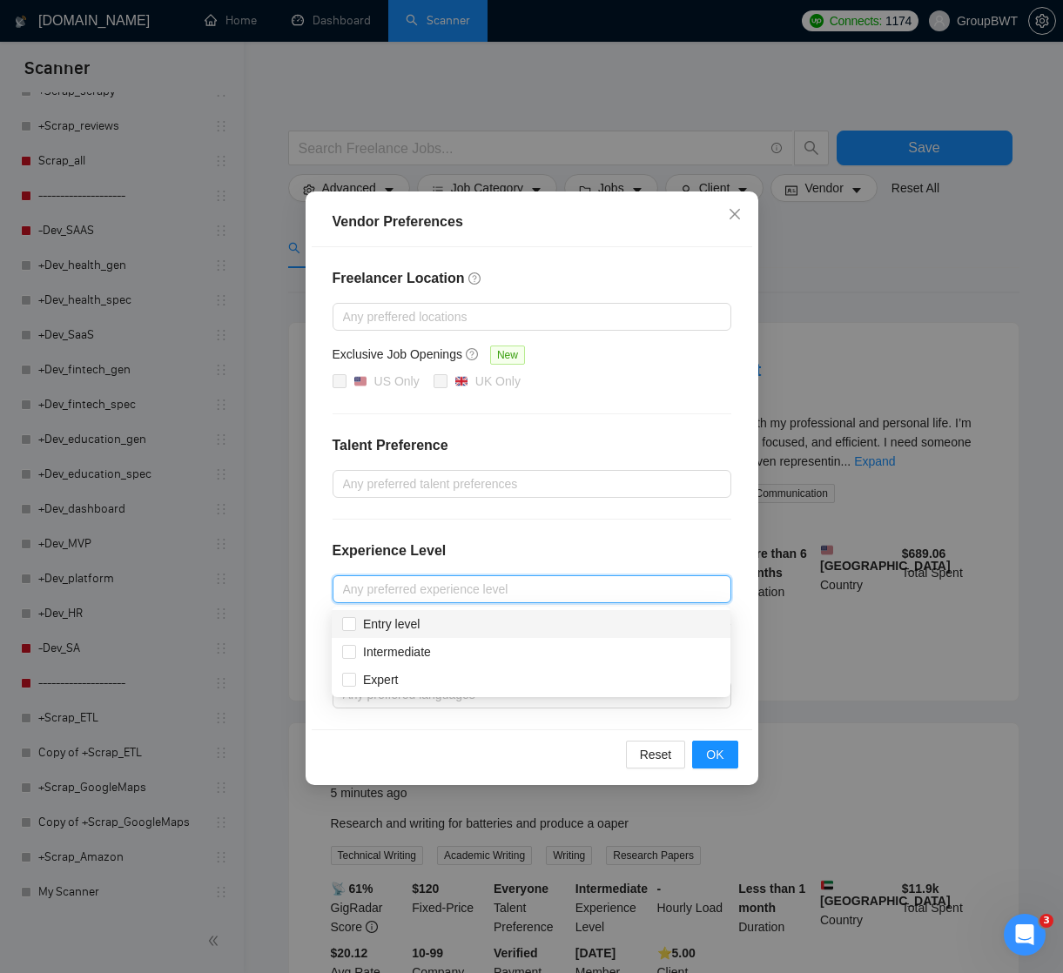
click at [429, 521] on div "Freelancer Location Any preffered locations Exclusive Job Openings New US Only …" at bounding box center [532, 488] width 440 height 482
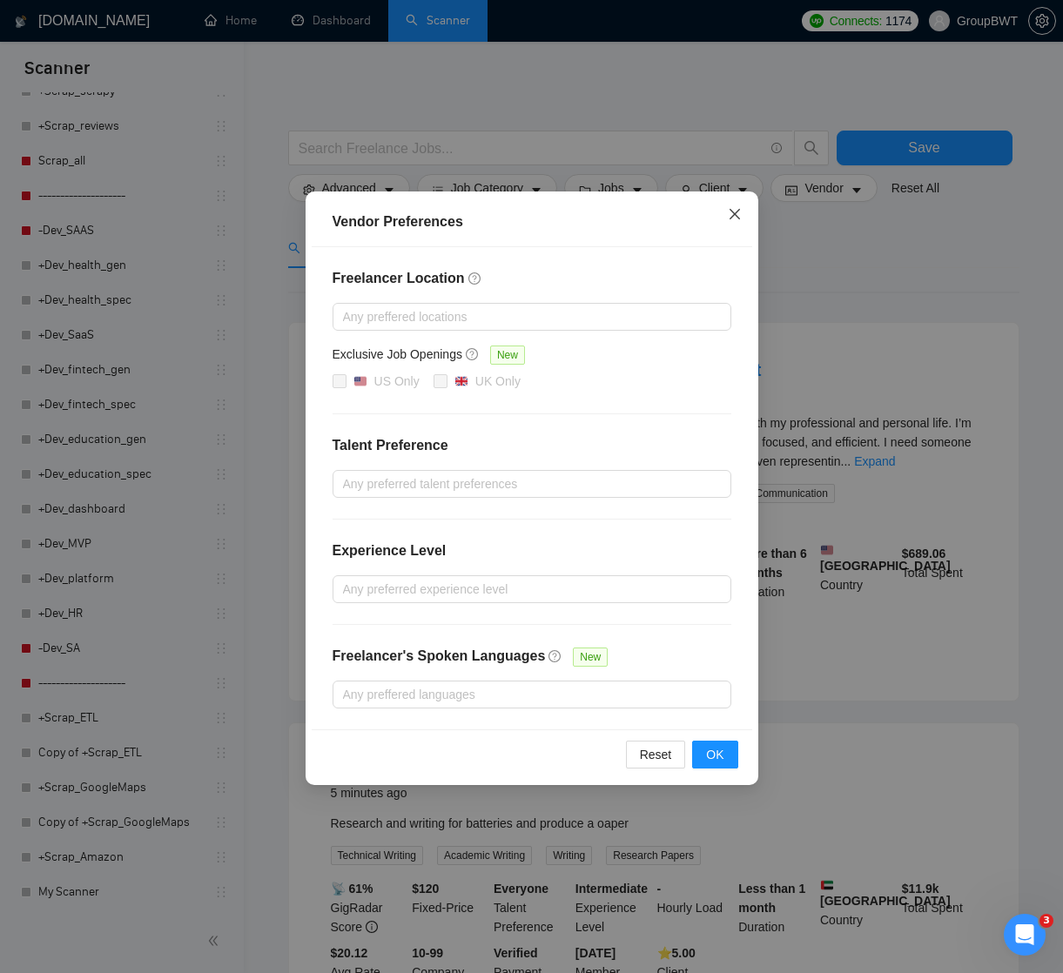
click at [735, 210] on icon "close" at bounding box center [735, 214] width 14 height 14
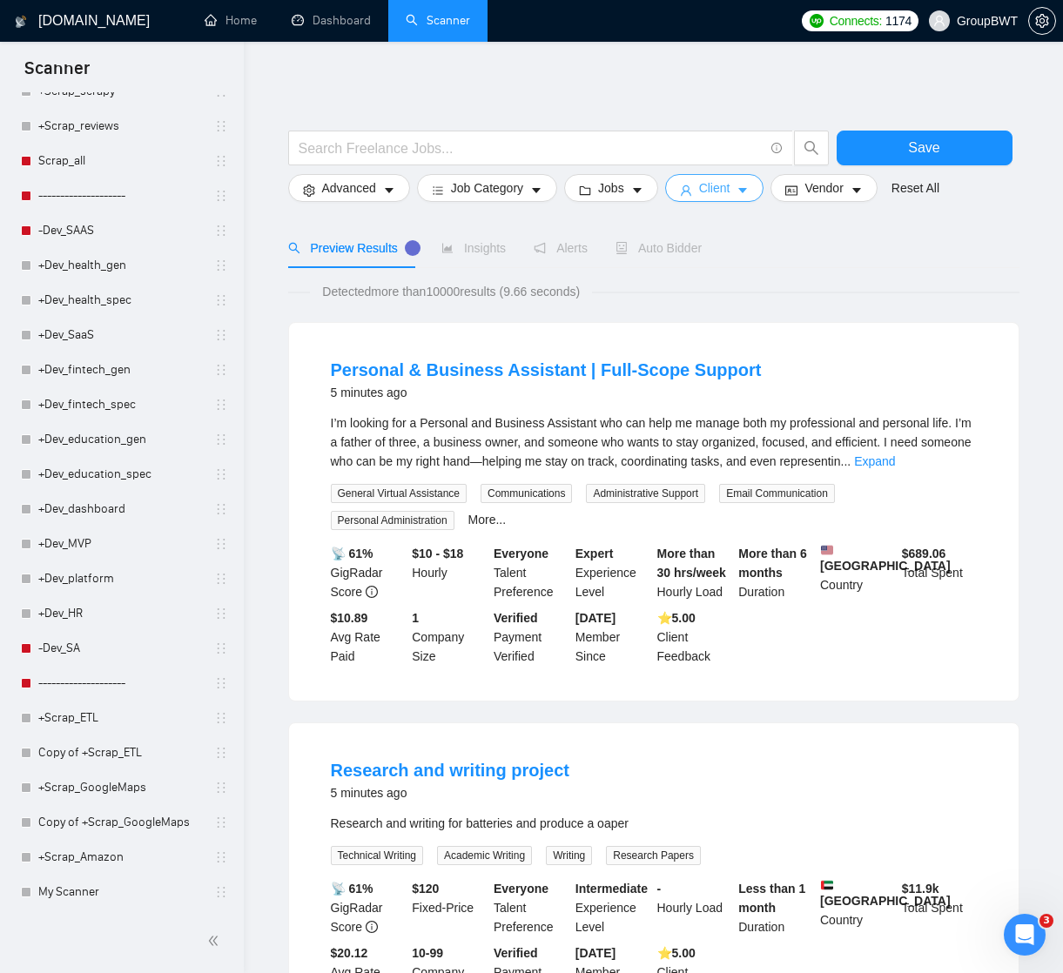
click at [751, 177] on button "Client" at bounding box center [714, 188] width 99 height 28
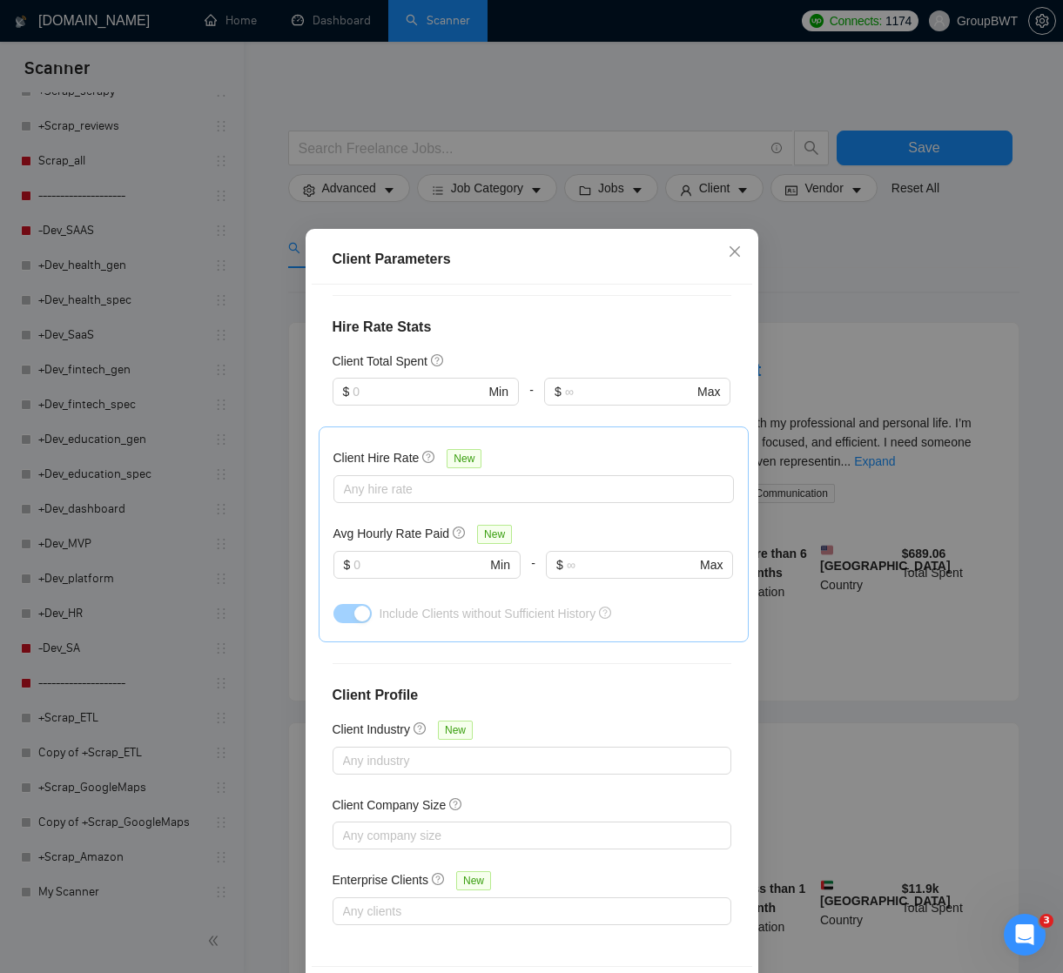
scroll to position [405, 0]
click at [398, 835] on div at bounding box center [523, 835] width 373 height 21
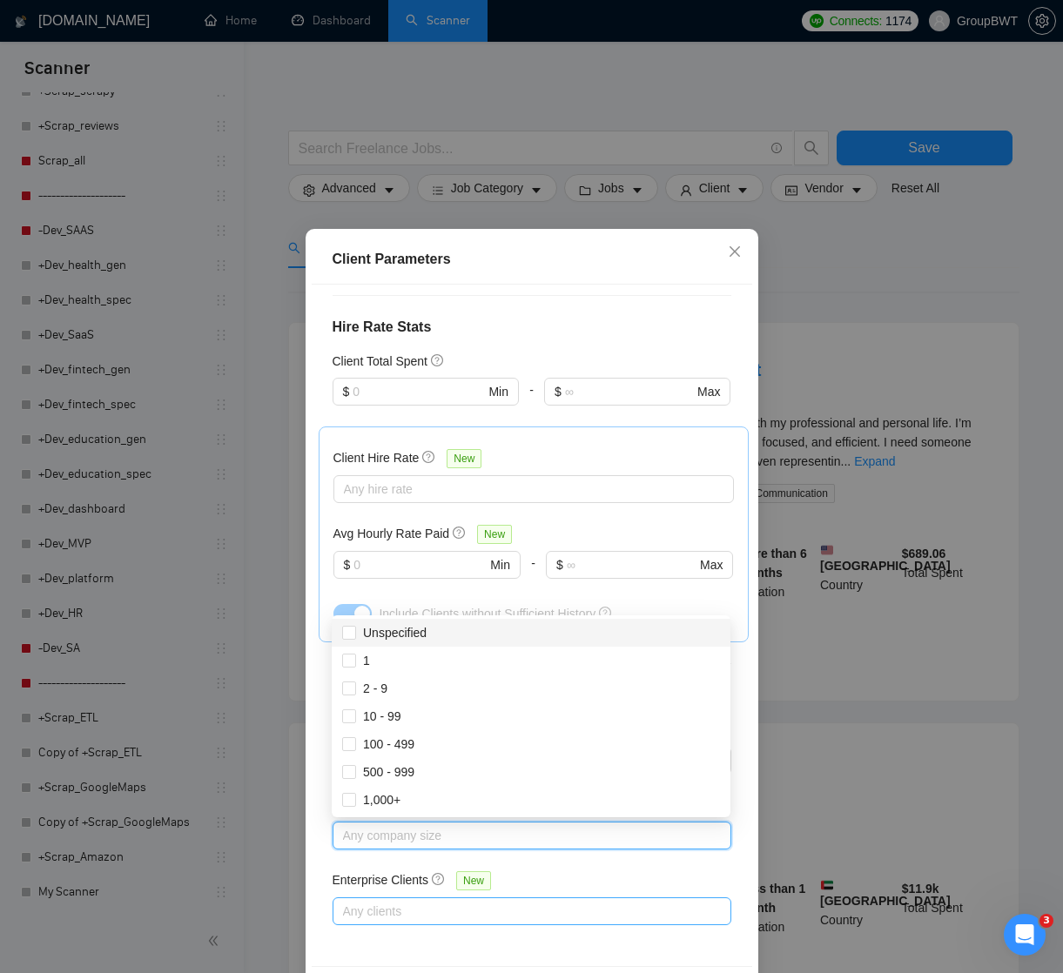
click at [376, 909] on div at bounding box center [523, 911] width 373 height 21
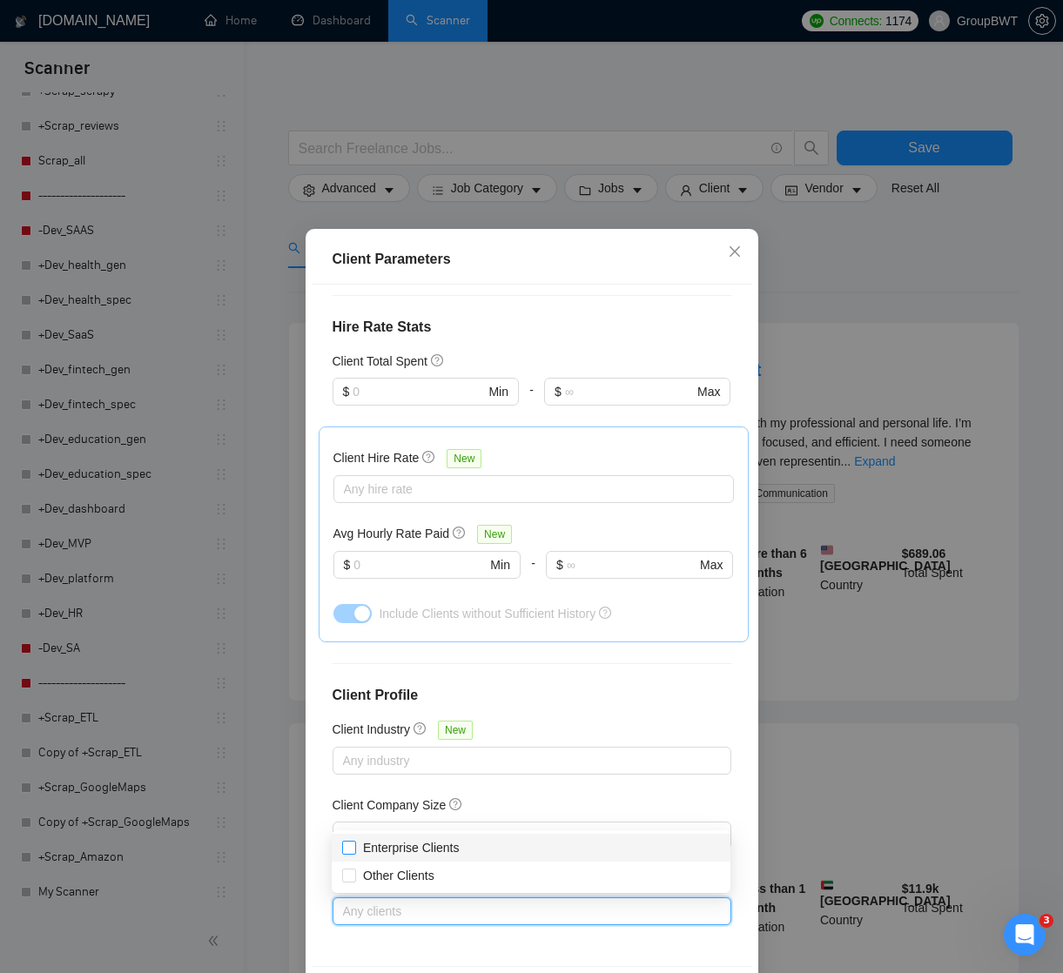
click at [345, 846] on input "Enterprise Clients" at bounding box center [348, 847] width 12 height 12
checkbox input "true"
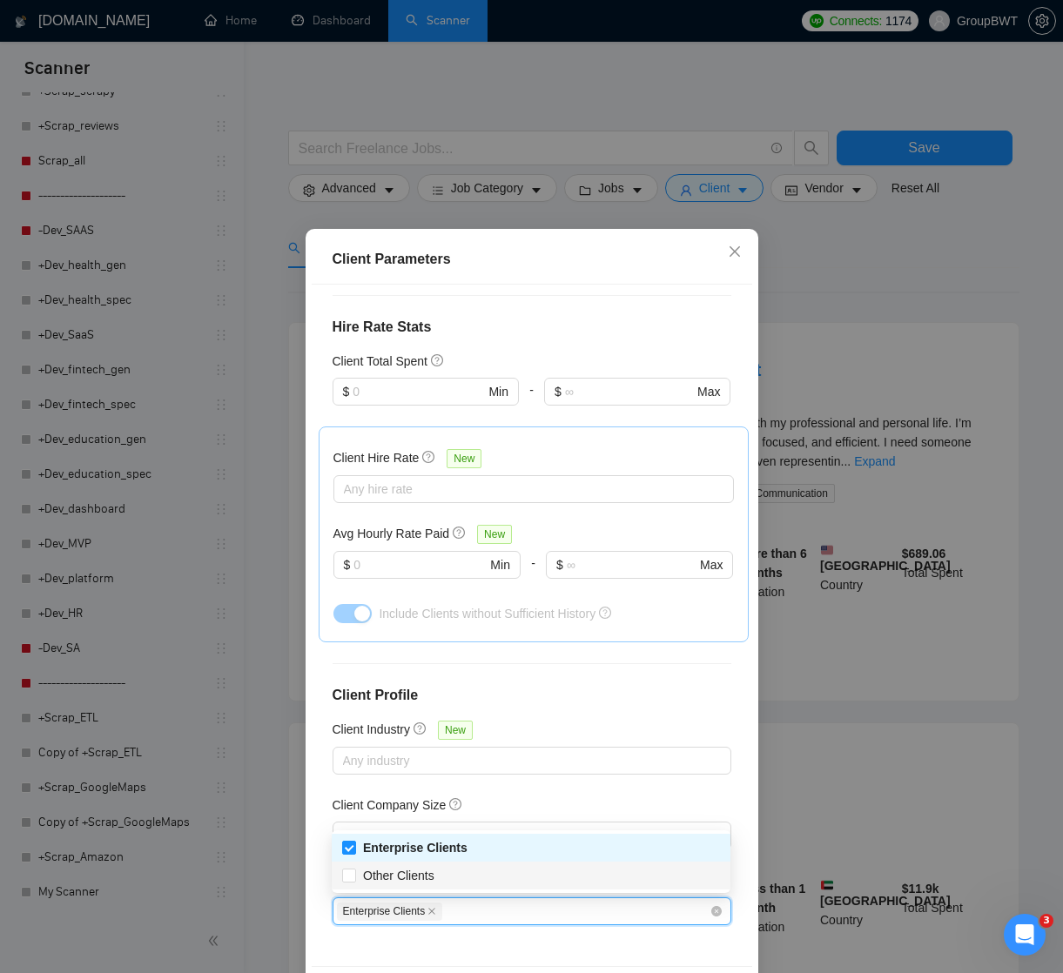
click at [849, 819] on div "Client Parameters Client Location Include Client Countries Select Exclude Clien…" at bounding box center [531, 486] width 1063 height 973
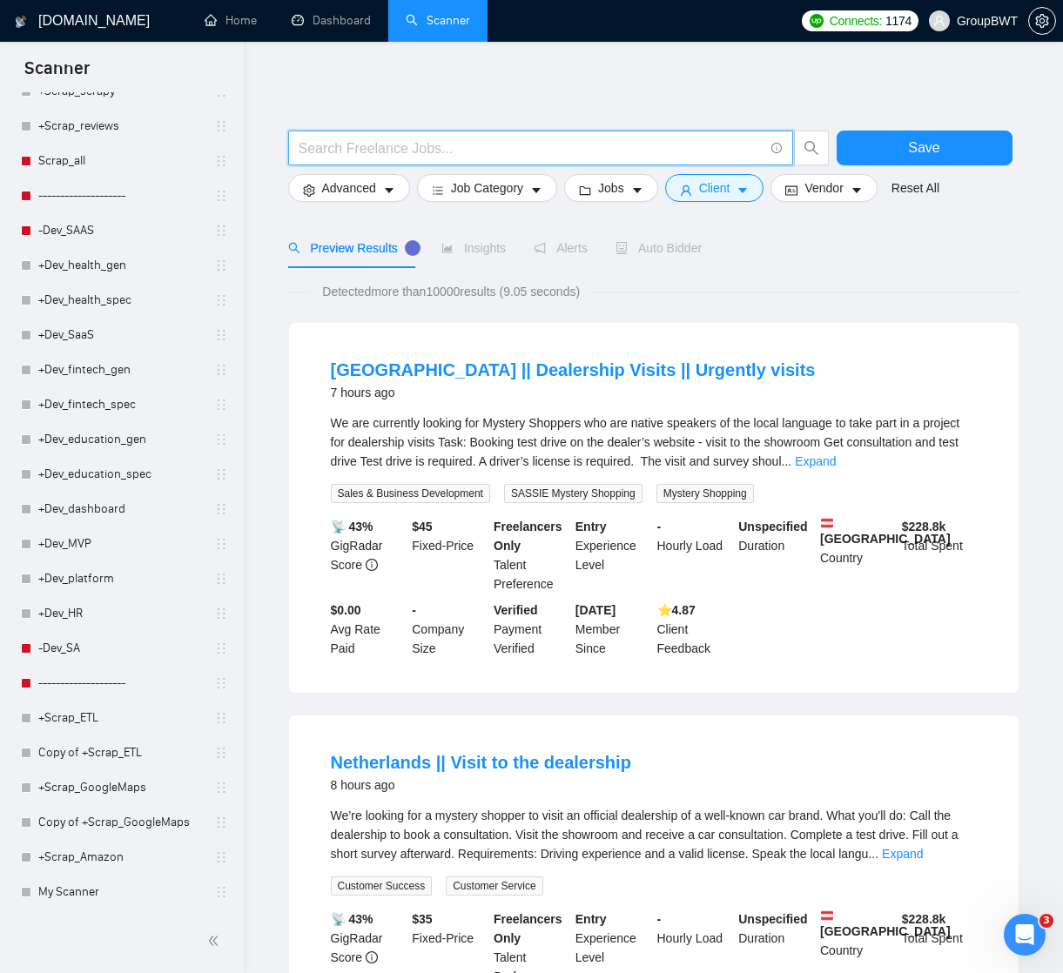
scroll to position [0, 0]
click at [453, 141] on input "text" at bounding box center [531, 149] width 465 height 22
type input "в"
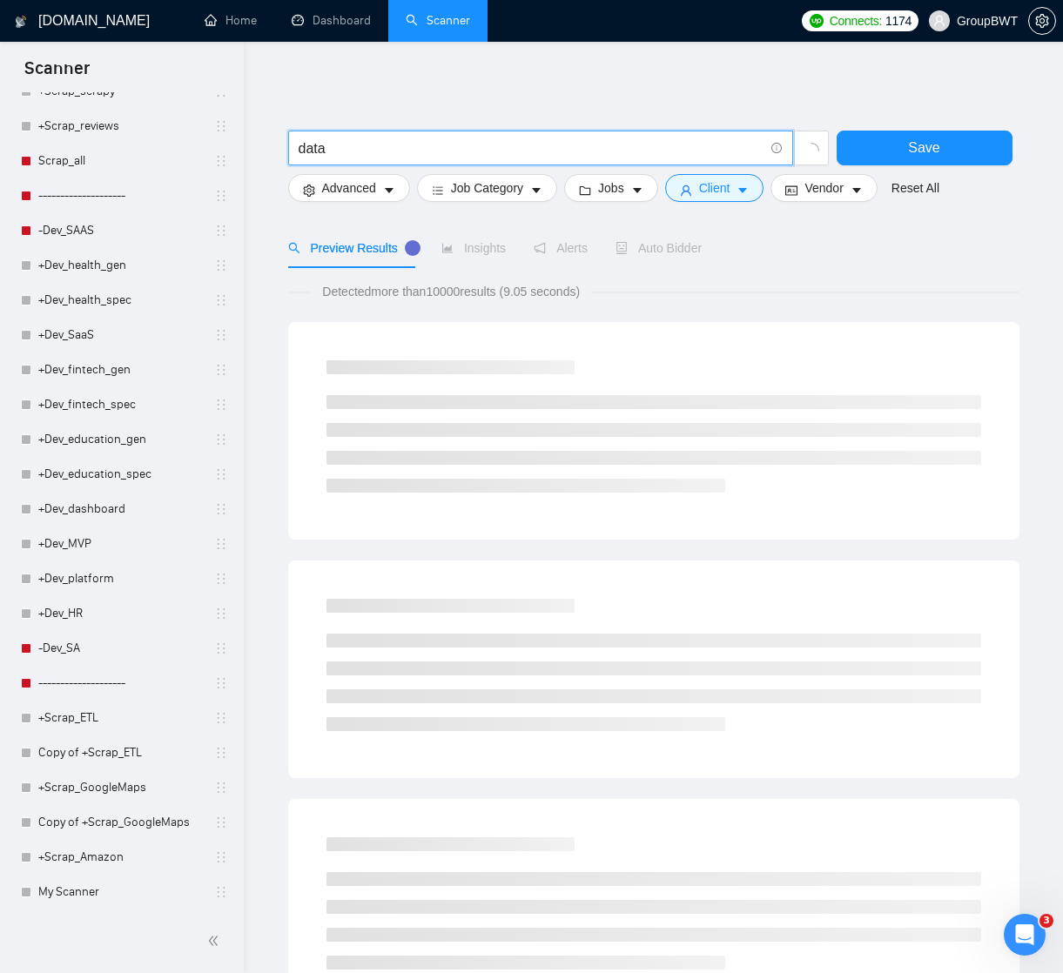
click at [806, 151] on icon "loading" at bounding box center [811, 151] width 22 height 22
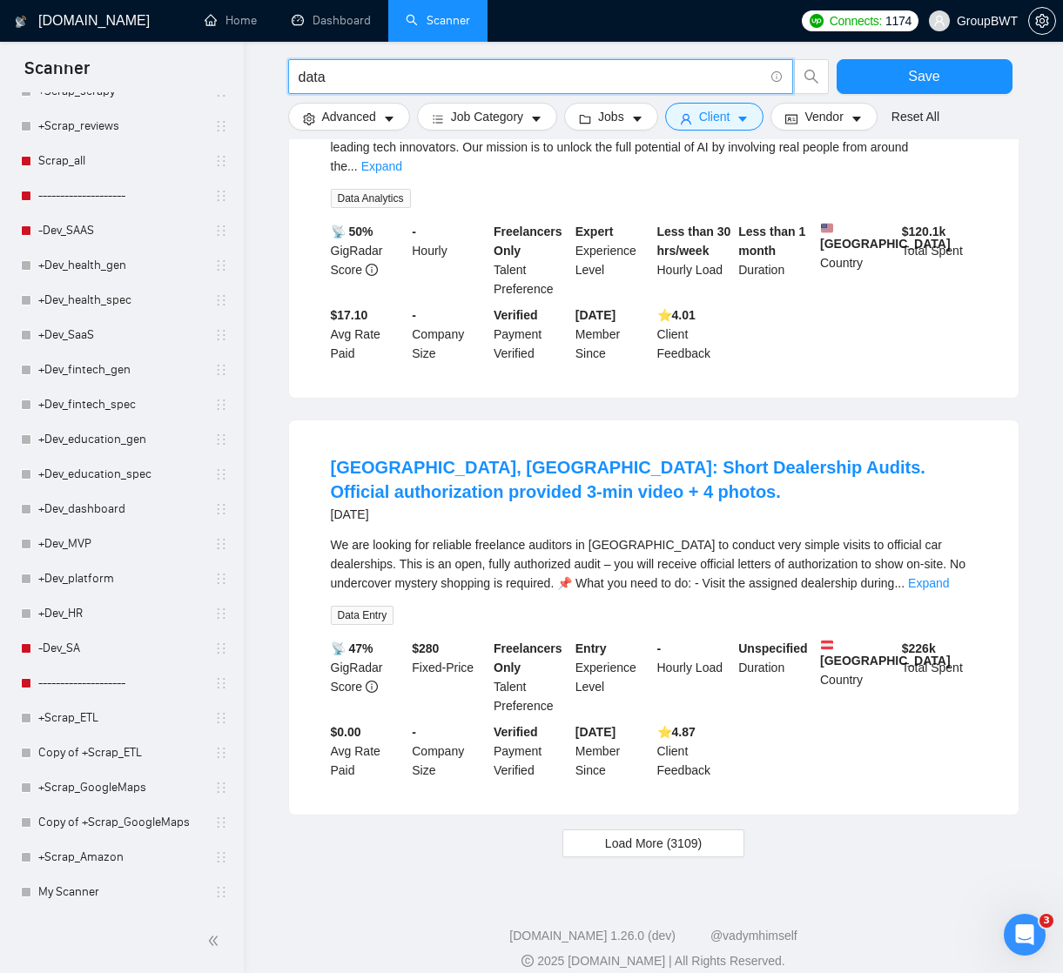
scroll to position [1480, 0]
type input "data"
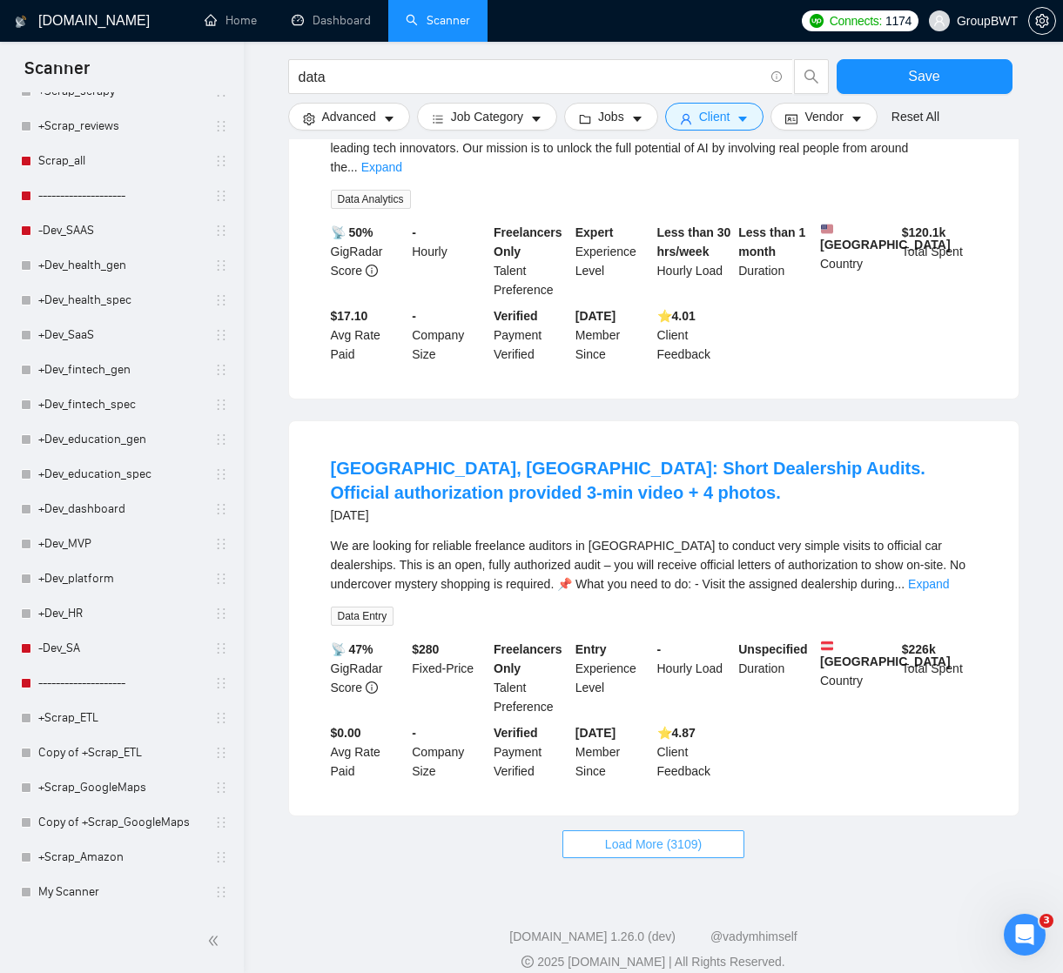
click at [655, 835] on span "Load More (3109)" at bounding box center [653, 844] width 97 height 19
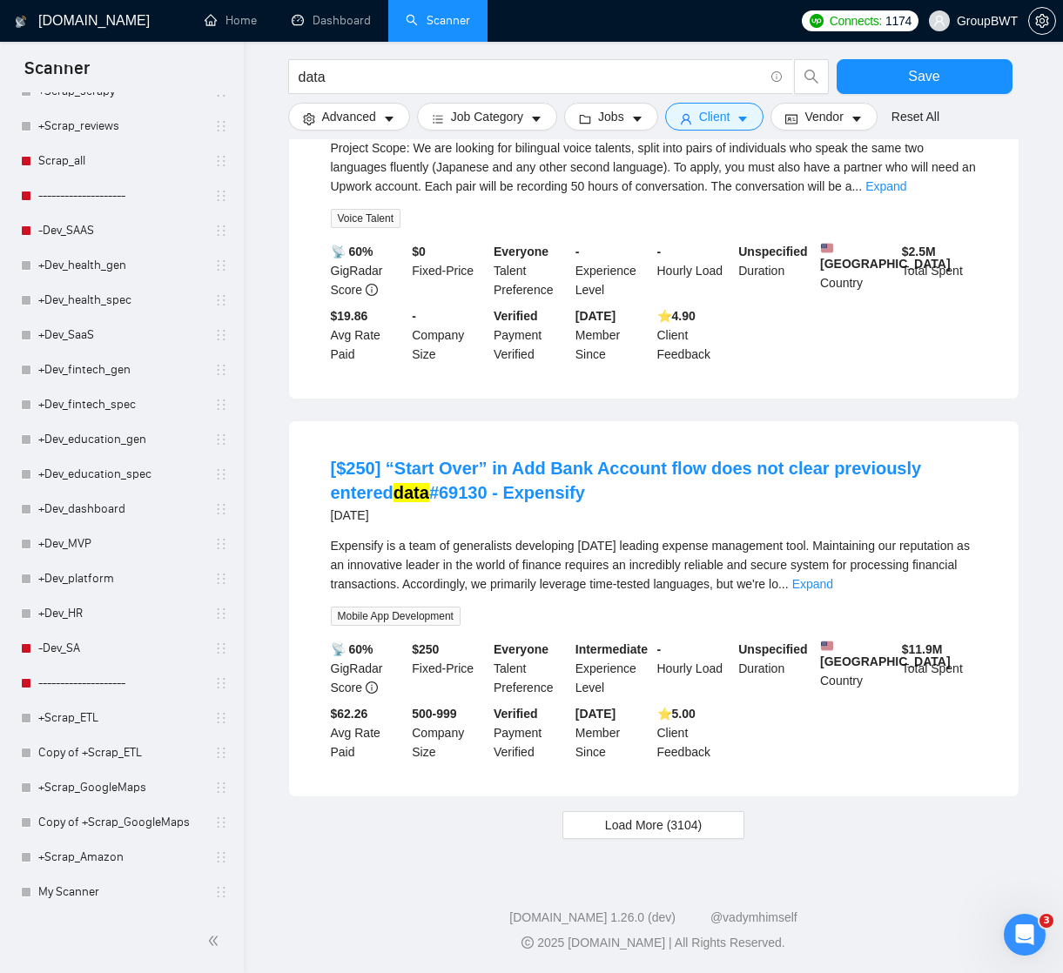
scroll to position [3431, 0]
click at [639, 827] on span "Load More (3104)" at bounding box center [653, 825] width 97 height 19
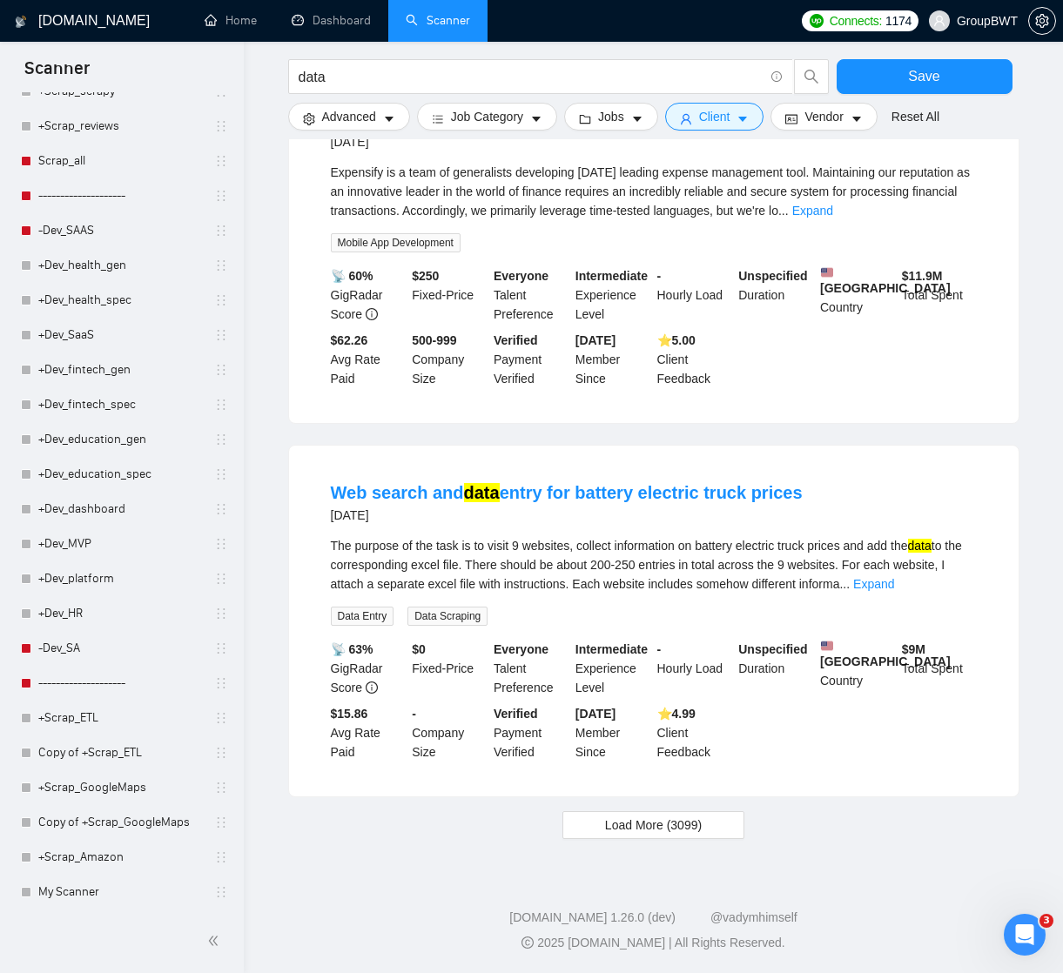
scroll to position [5440, 0]
